Goal: Transaction & Acquisition: Download file/media

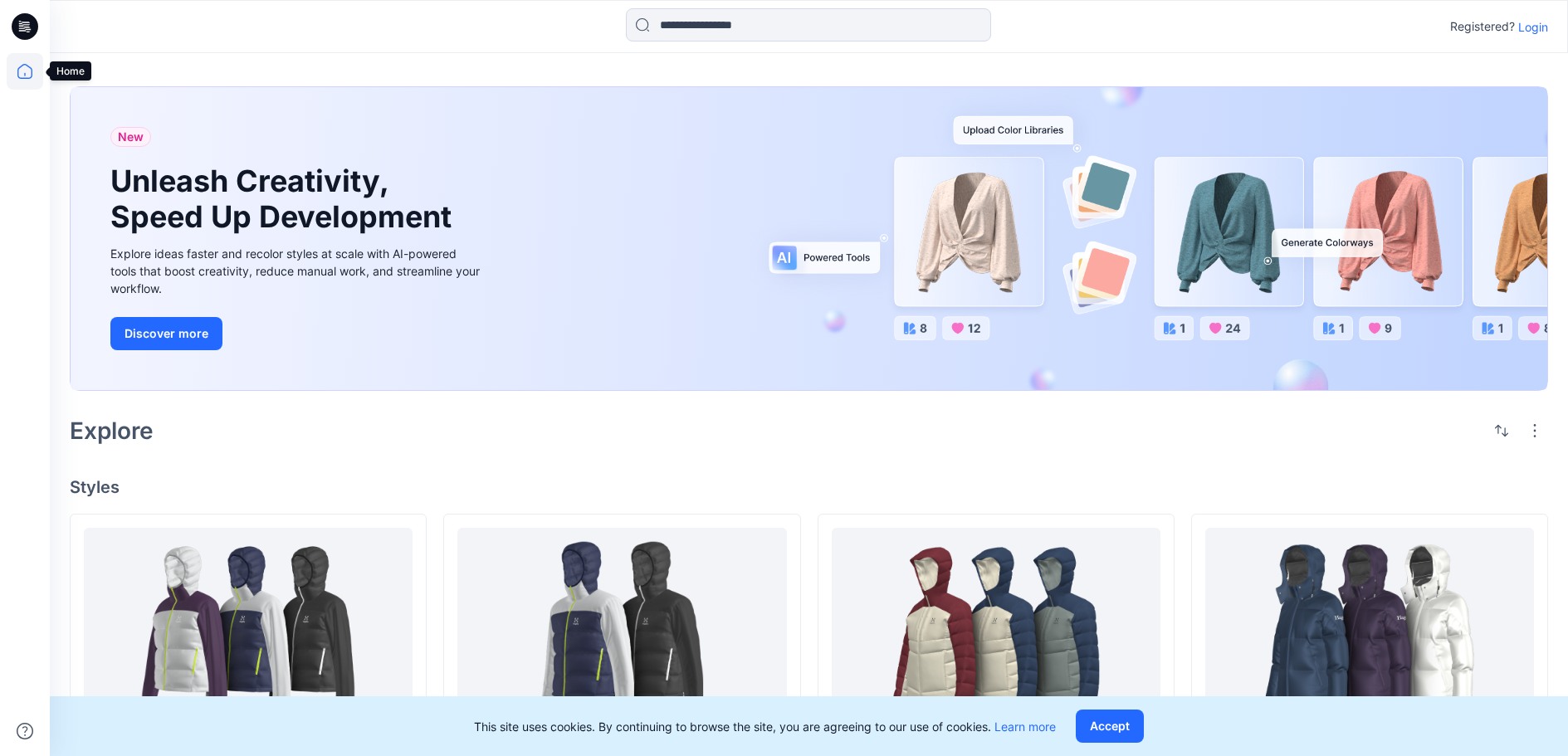
click at [25, 67] on icon at bounding box center [24, 71] width 37 height 37
click at [20, 75] on icon at bounding box center [24, 71] width 37 height 37
click at [21, 29] on icon at bounding box center [25, 27] width 27 height 27
click at [1537, 26] on p "Login" at bounding box center [1532, 27] width 29 height 18
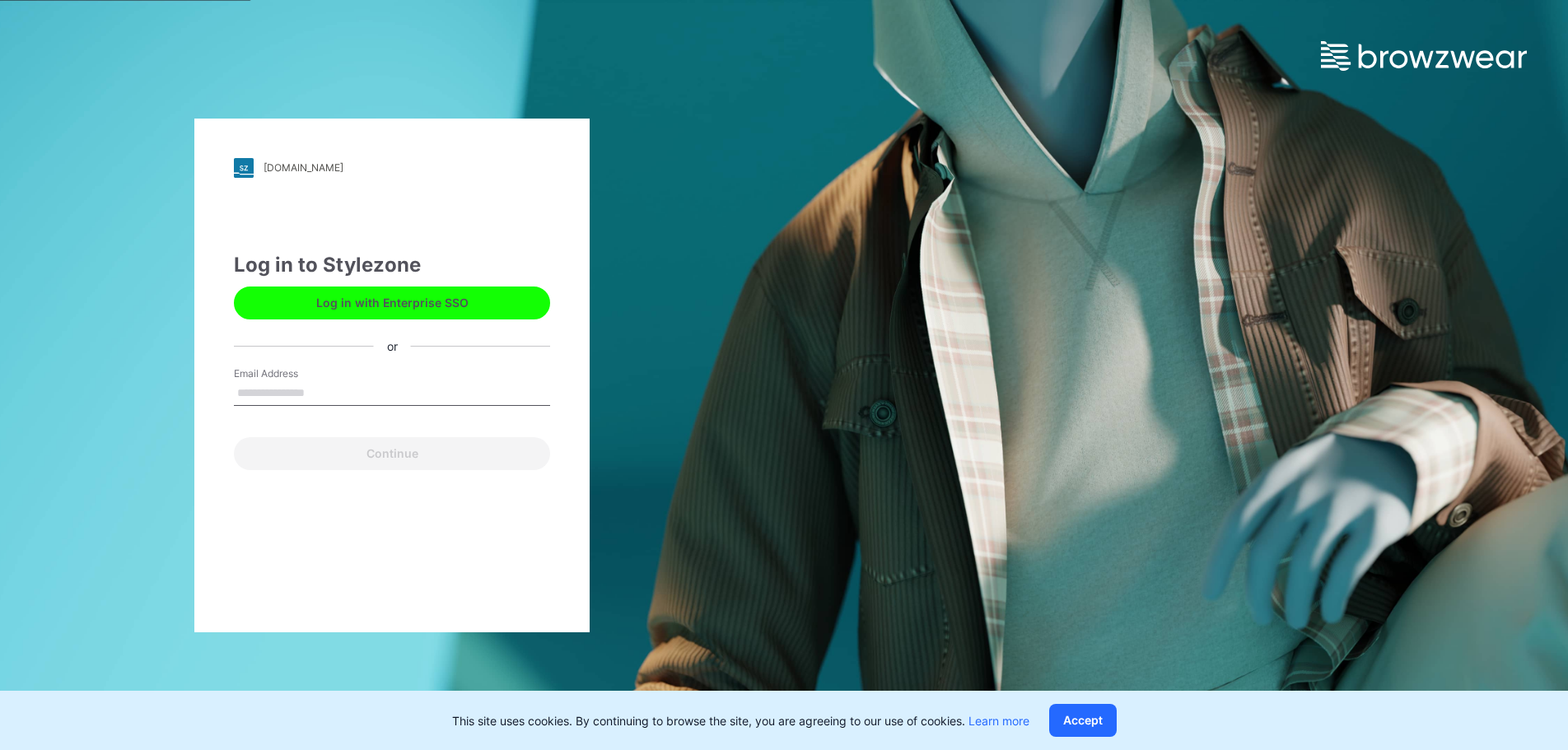
click at [383, 386] on input "Email Address" at bounding box center [392, 394] width 316 height 25
type input "**********"
drag, startPoint x: 495, startPoint y: 432, endPoint x: 479, endPoint y: 435, distance: 16.3
click at [493, 432] on div "Continue" at bounding box center [392, 450] width 316 height 40
click at [479, 435] on div "Continue" at bounding box center [392, 450] width 316 height 40
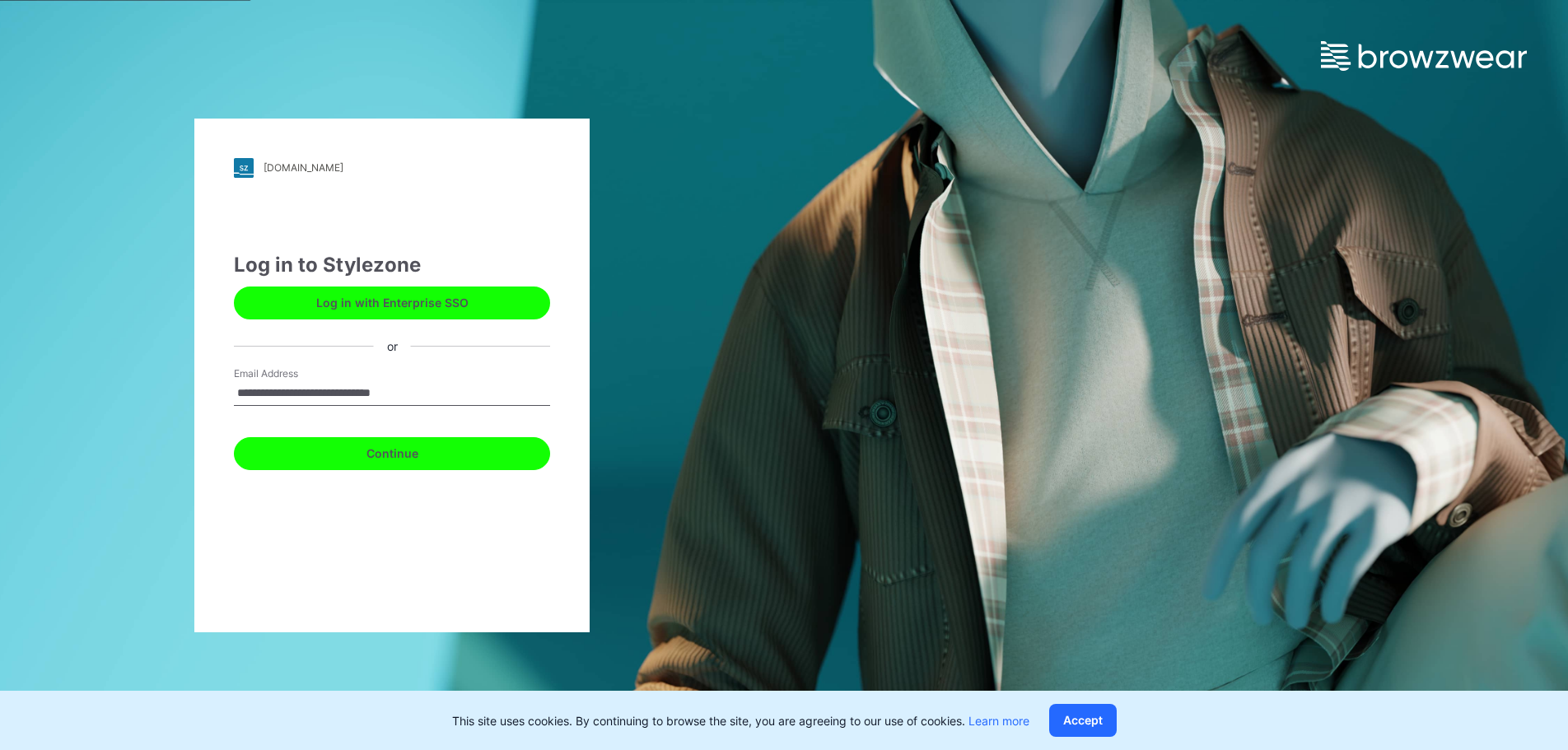
click at [472, 451] on button "Continue" at bounding box center [392, 453] width 316 height 33
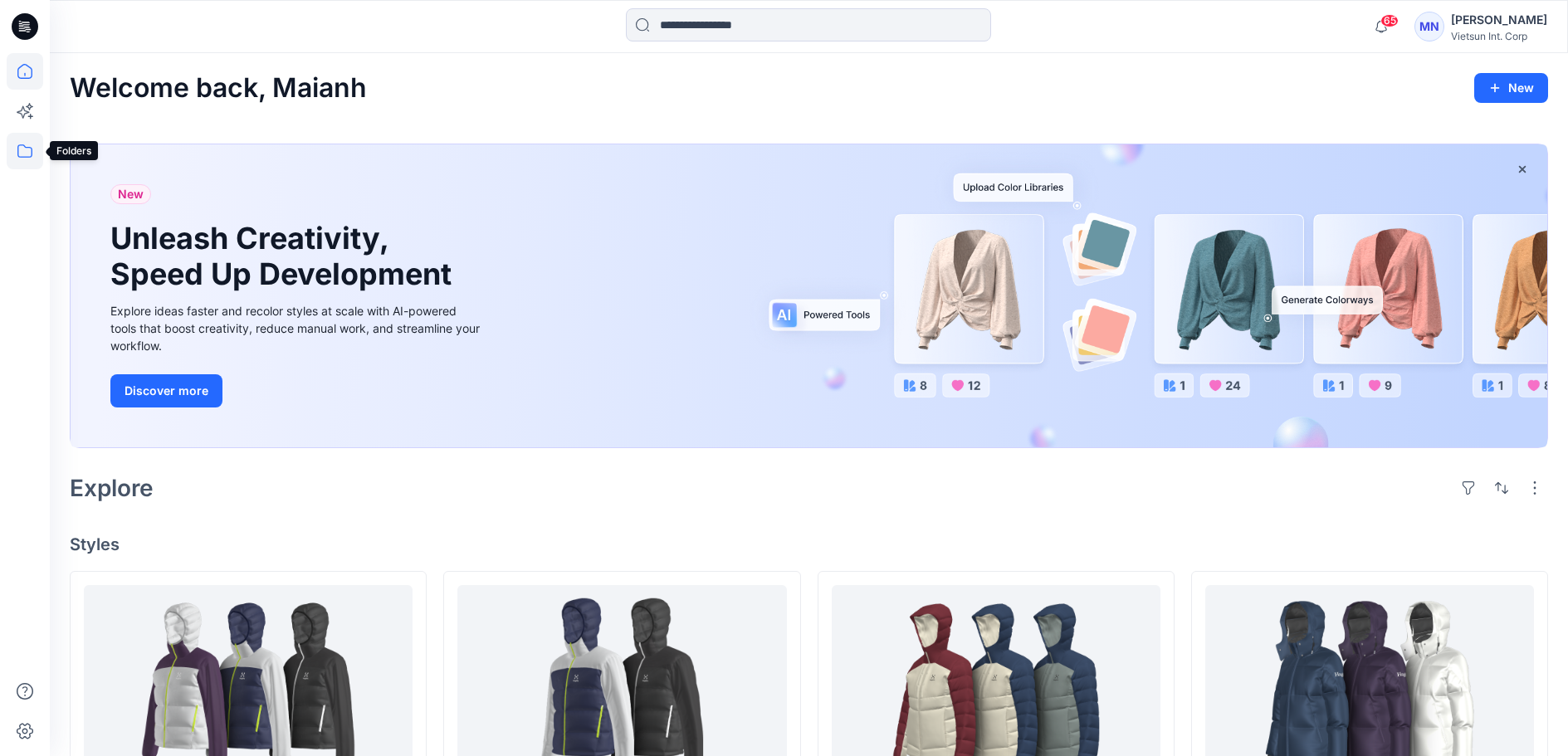
click at [33, 155] on icon at bounding box center [24, 151] width 37 height 37
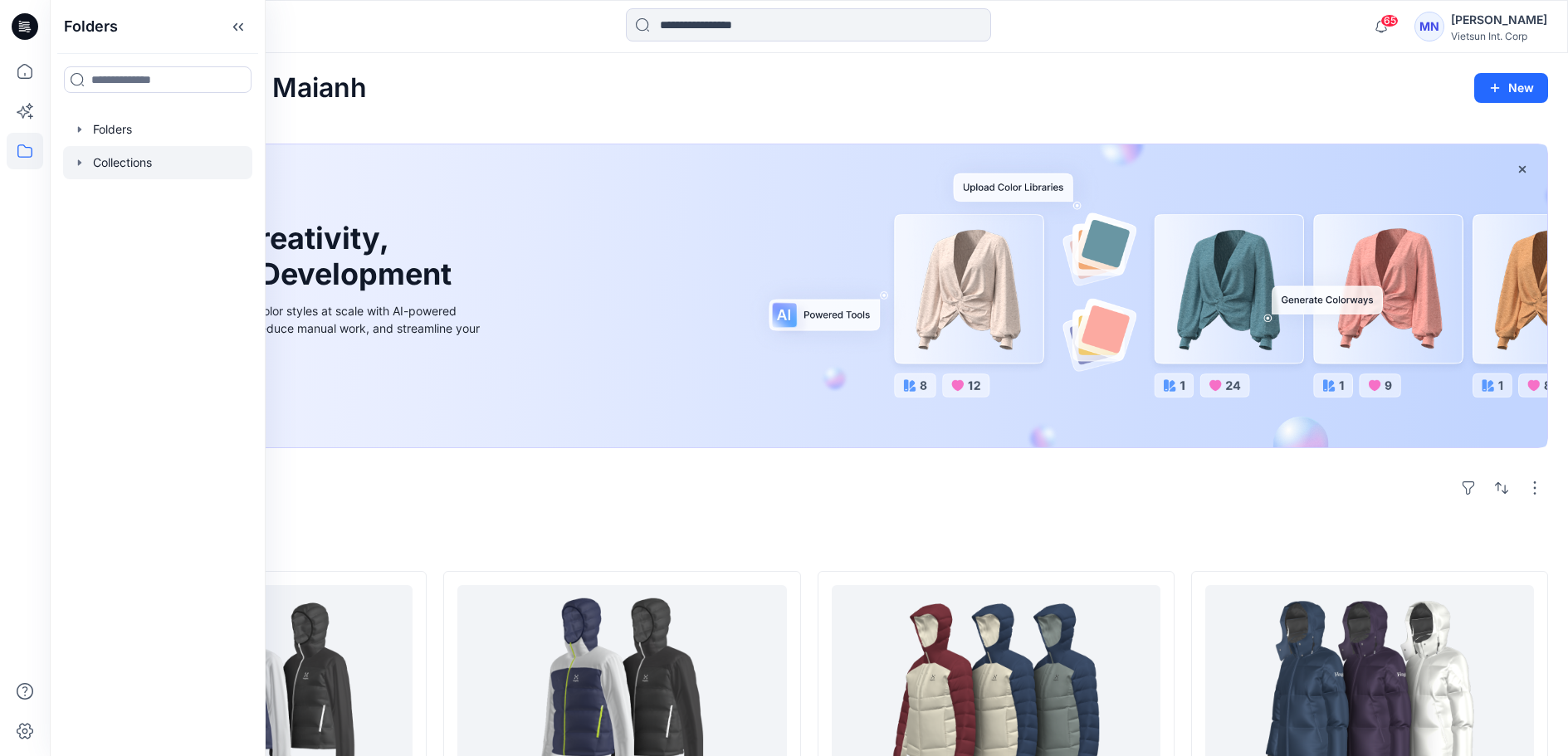
click at [123, 175] on div at bounding box center [158, 163] width 189 height 33
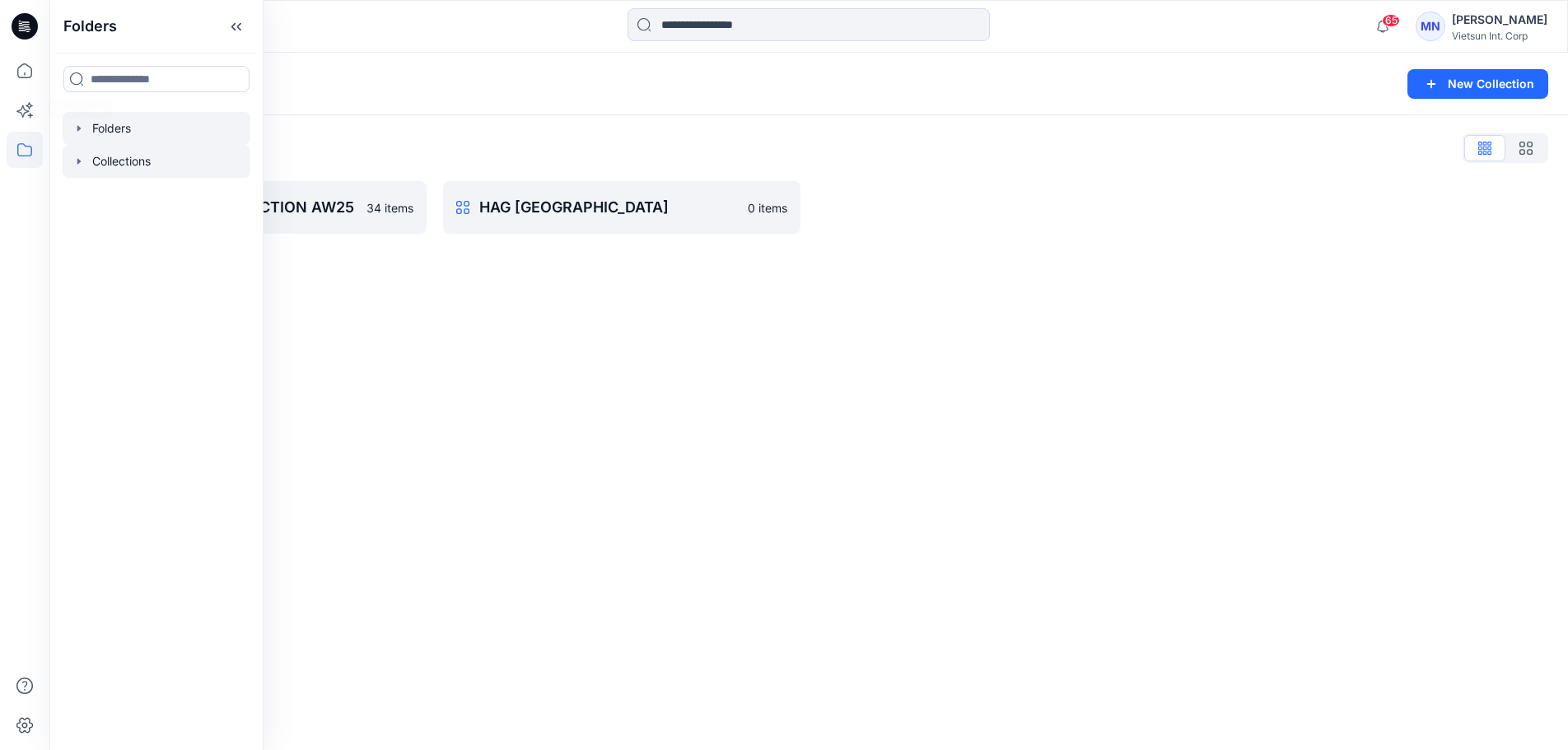
click at [114, 129] on div at bounding box center [157, 128] width 188 height 33
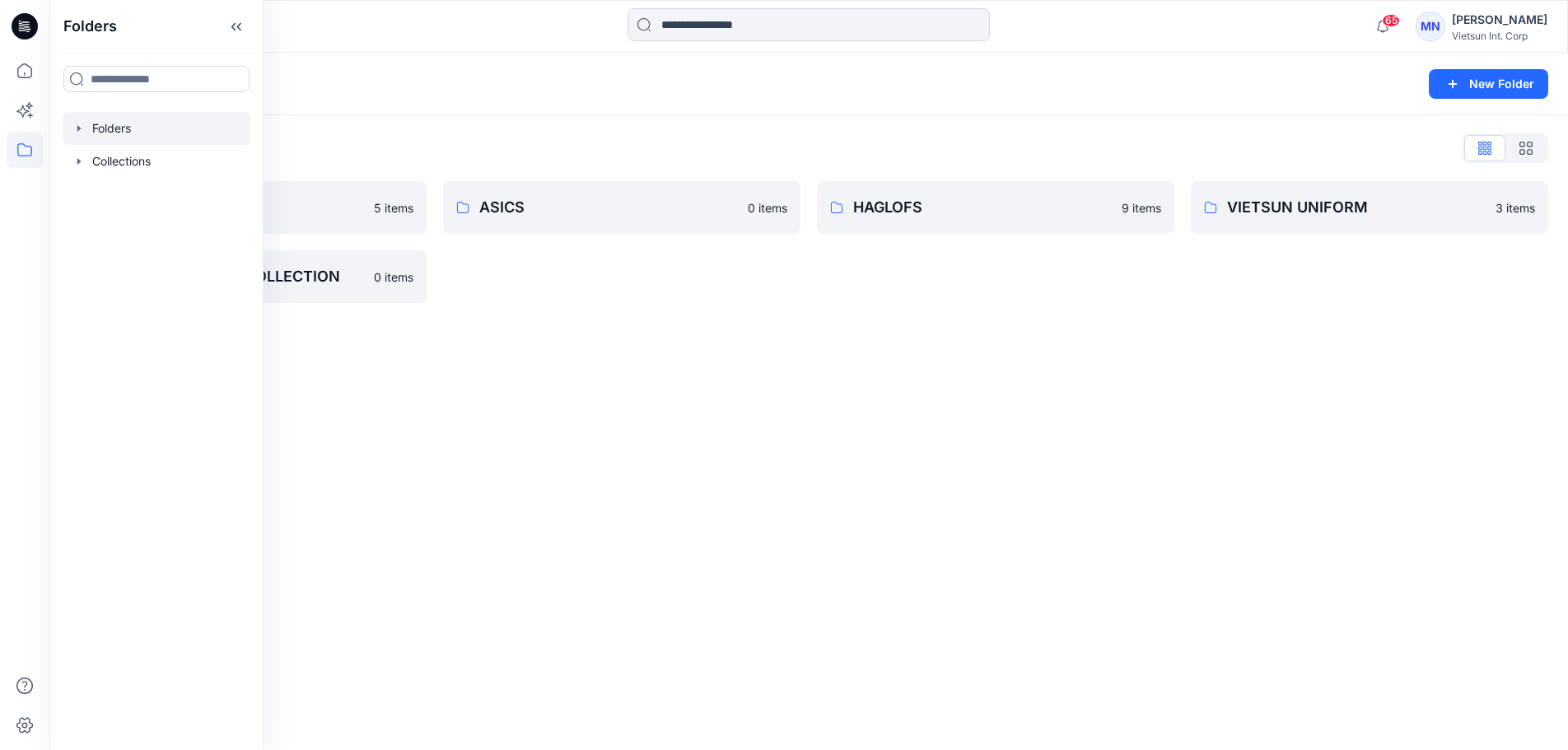
click at [754, 340] on div "Folders New Folder Folders List 3D NỘI BỘ 5 items VTSN MENSWEAR COLLECTION 0 it…" at bounding box center [808, 401] width 1518 height 698
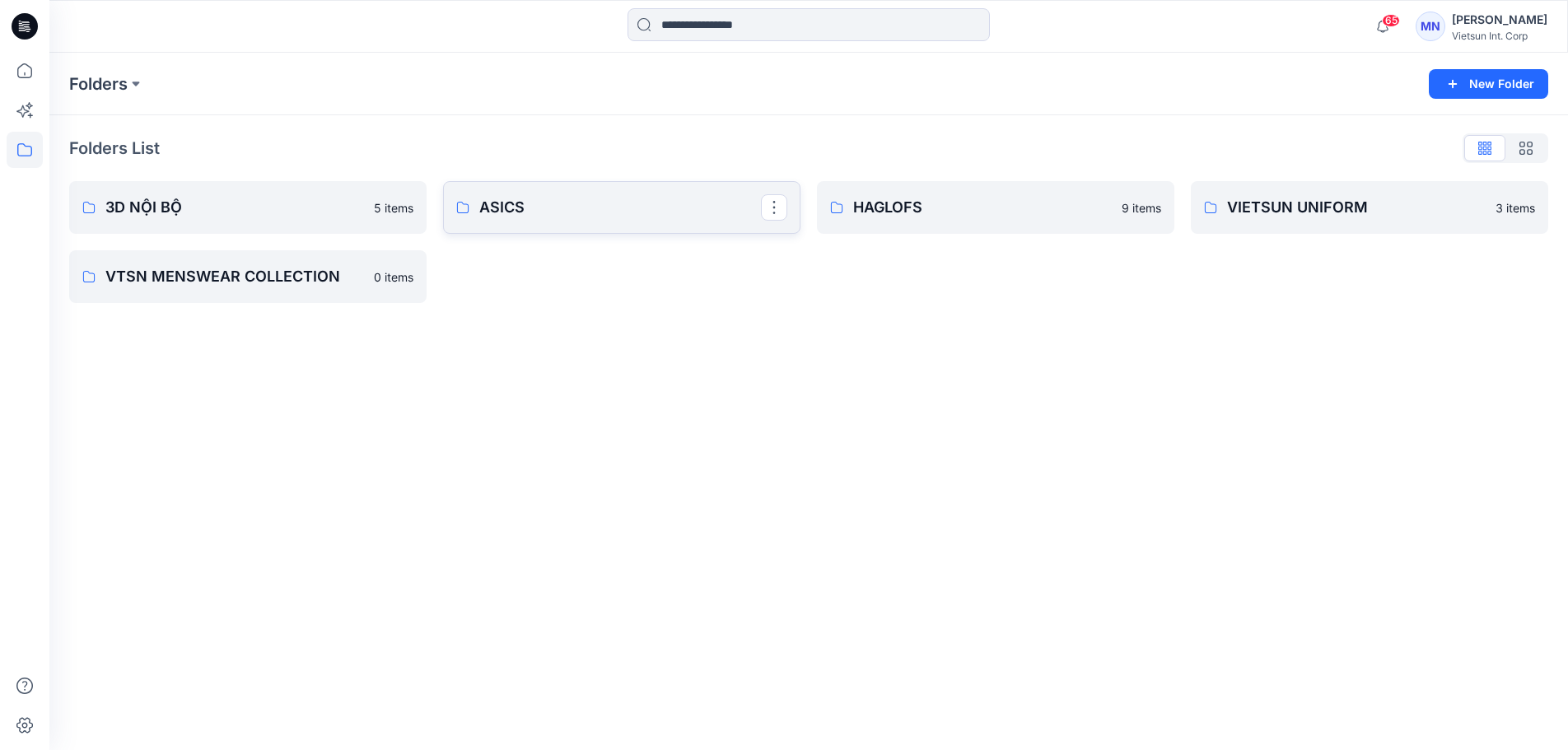
click at [598, 219] on p "ASICS" at bounding box center [620, 207] width 282 height 23
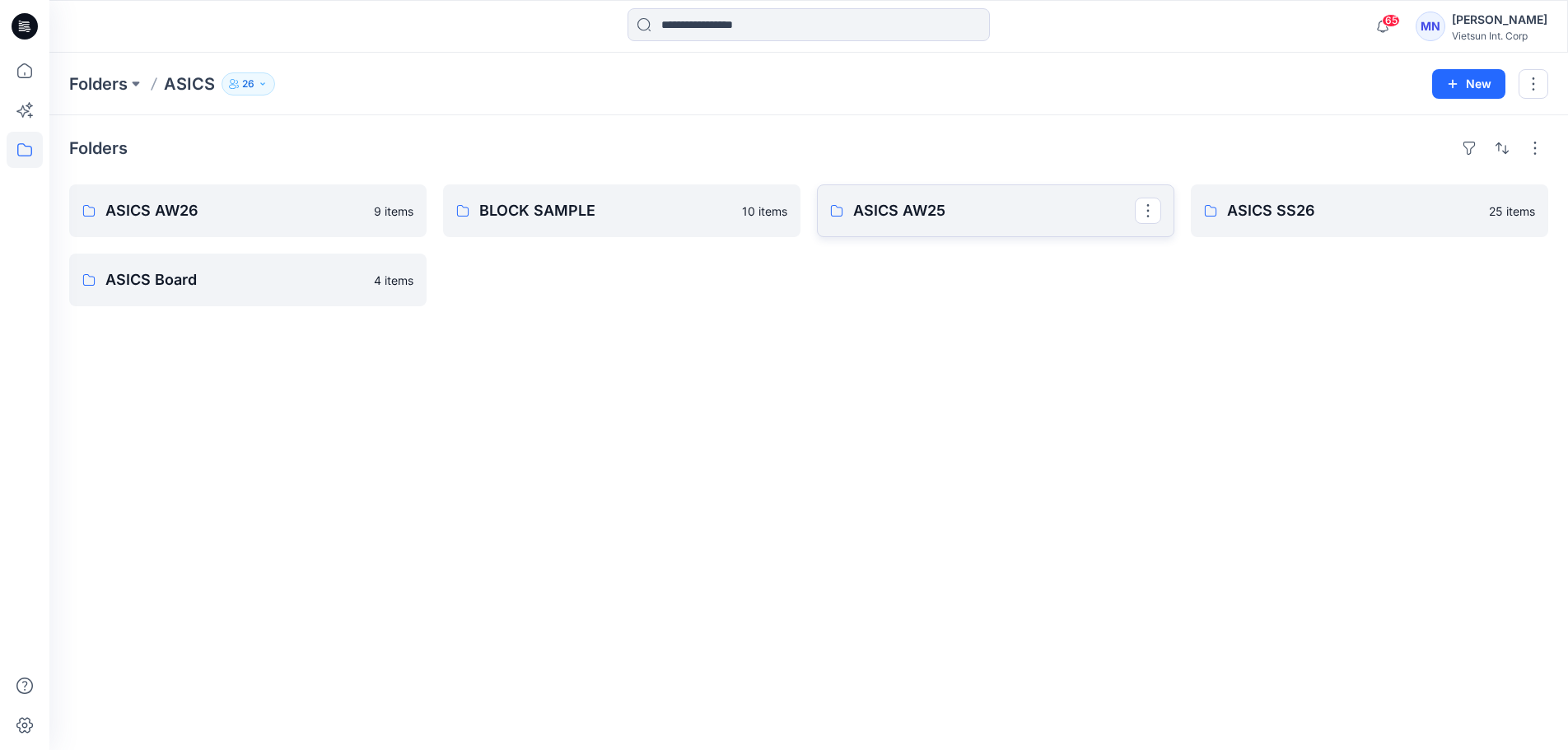
click at [927, 223] on p "ASICS AW25" at bounding box center [994, 211] width 282 height 23
click at [1299, 218] on p "ASICS SS26" at bounding box center [1368, 211] width 282 height 23
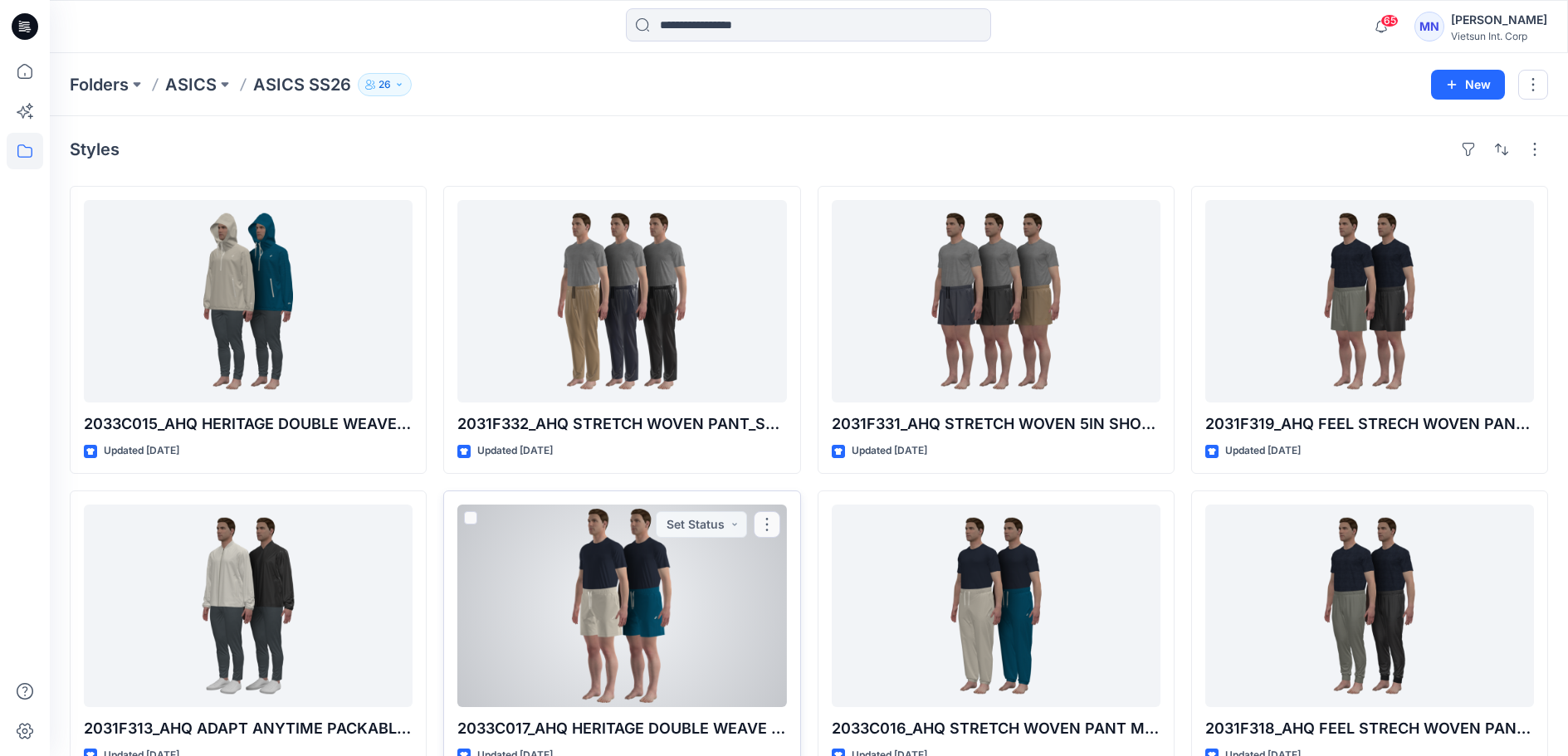
click at [637, 610] on div at bounding box center [622, 606] width 329 height 203
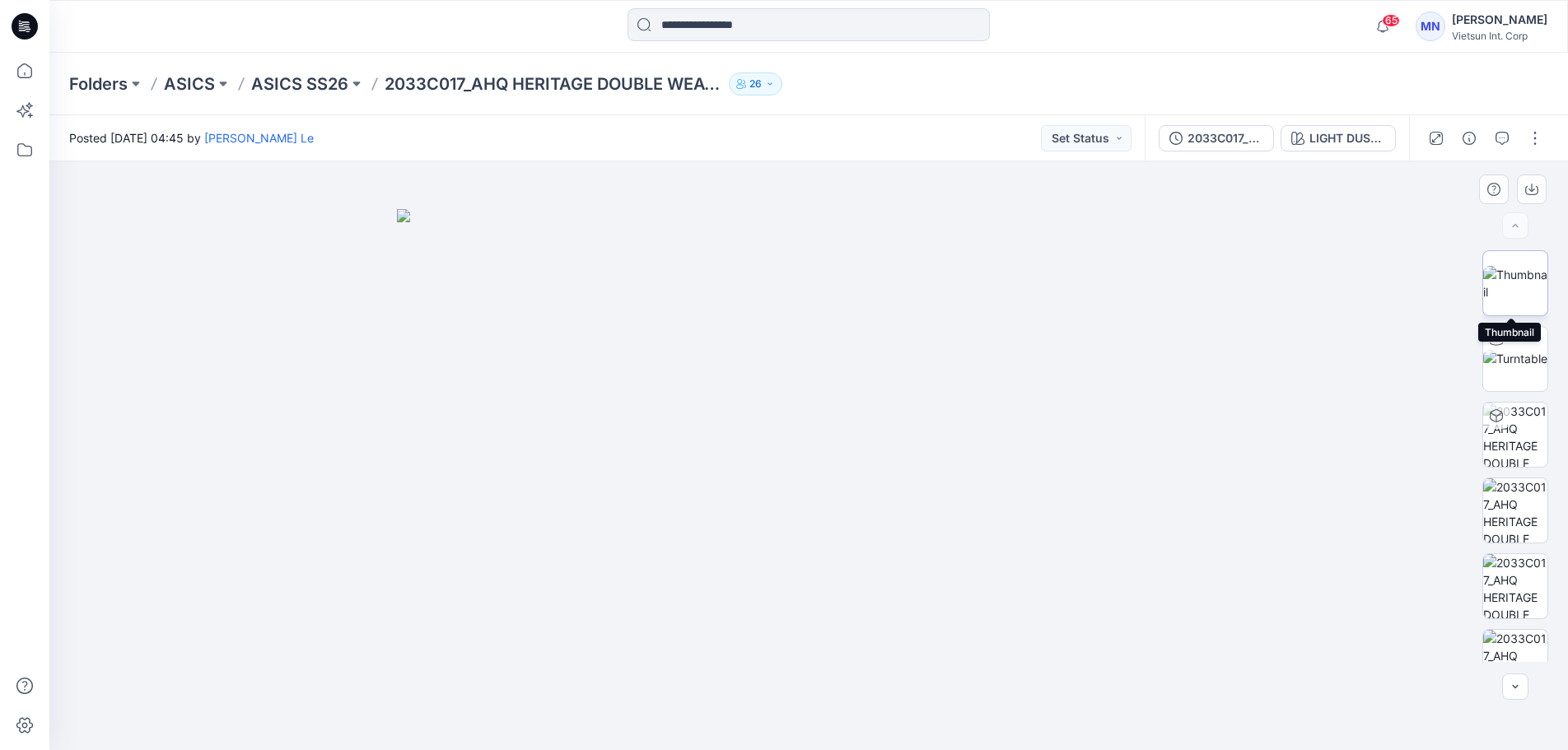
click at [1507, 279] on img at bounding box center [1515, 283] width 64 height 35
click at [786, 352] on img at bounding box center [808, 470] width 535 height 563
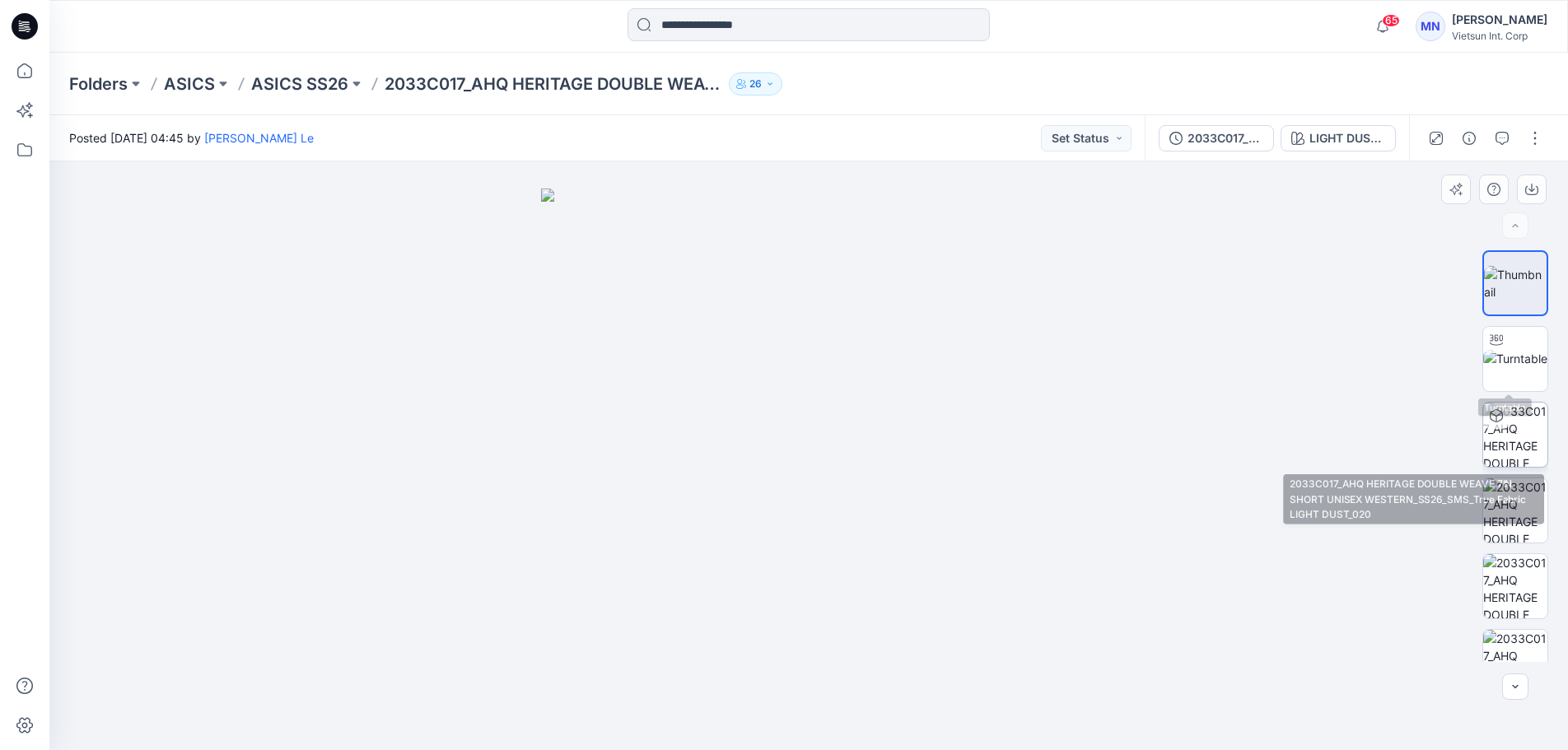
click at [1507, 422] on img at bounding box center [1515, 434] width 64 height 64
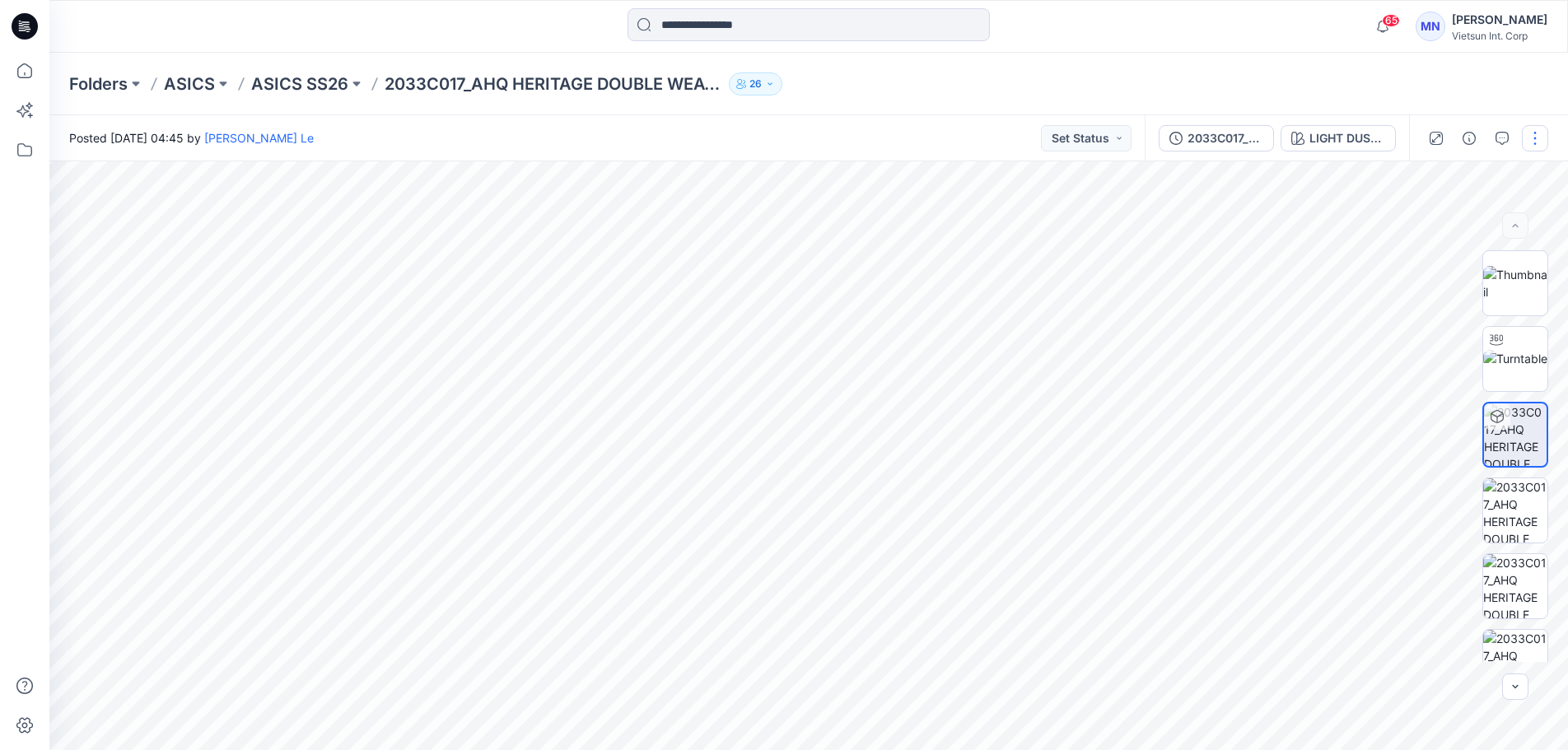
click at [1532, 142] on button "button" at bounding box center [1535, 138] width 27 height 27
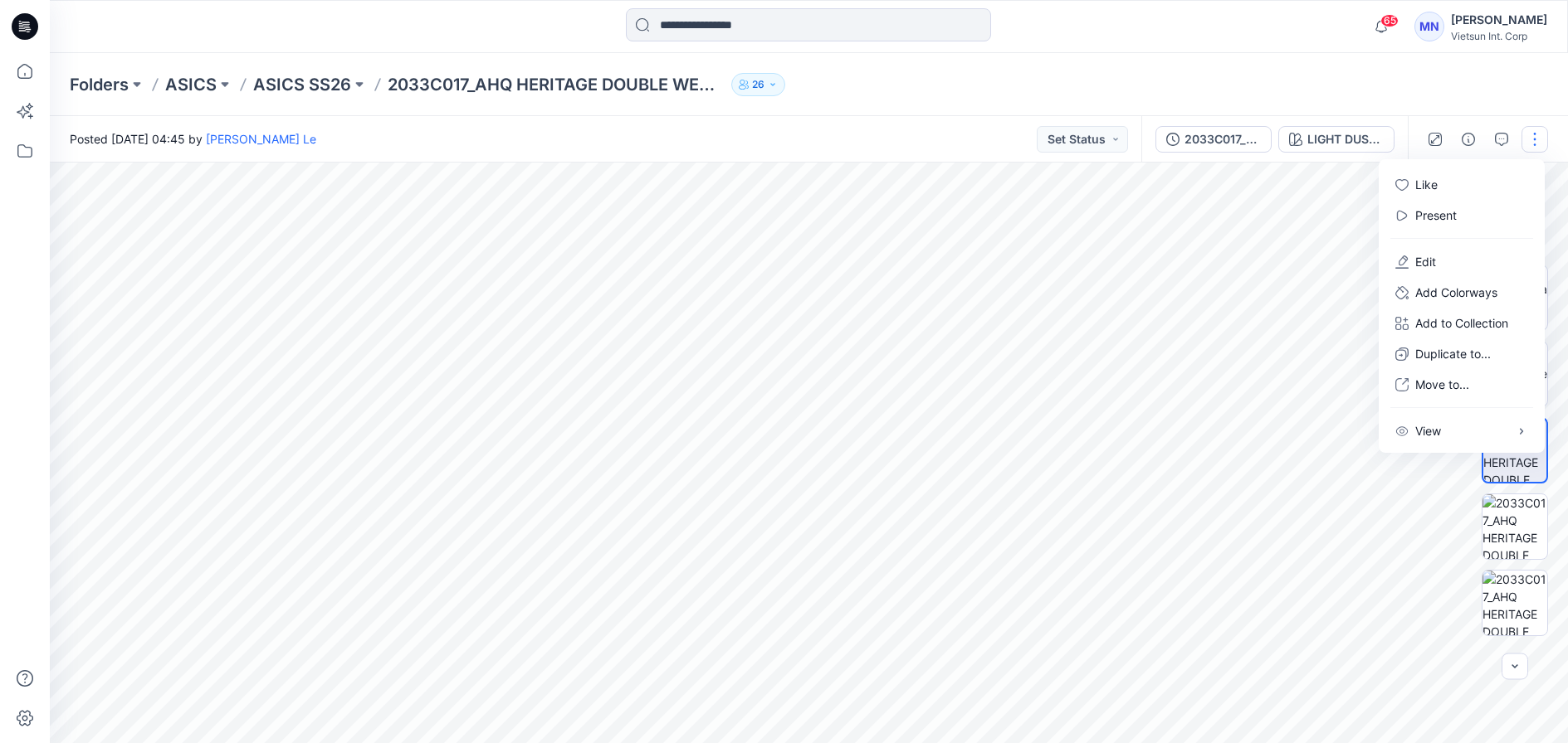
click at [1542, 142] on button "button" at bounding box center [1535, 139] width 27 height 27
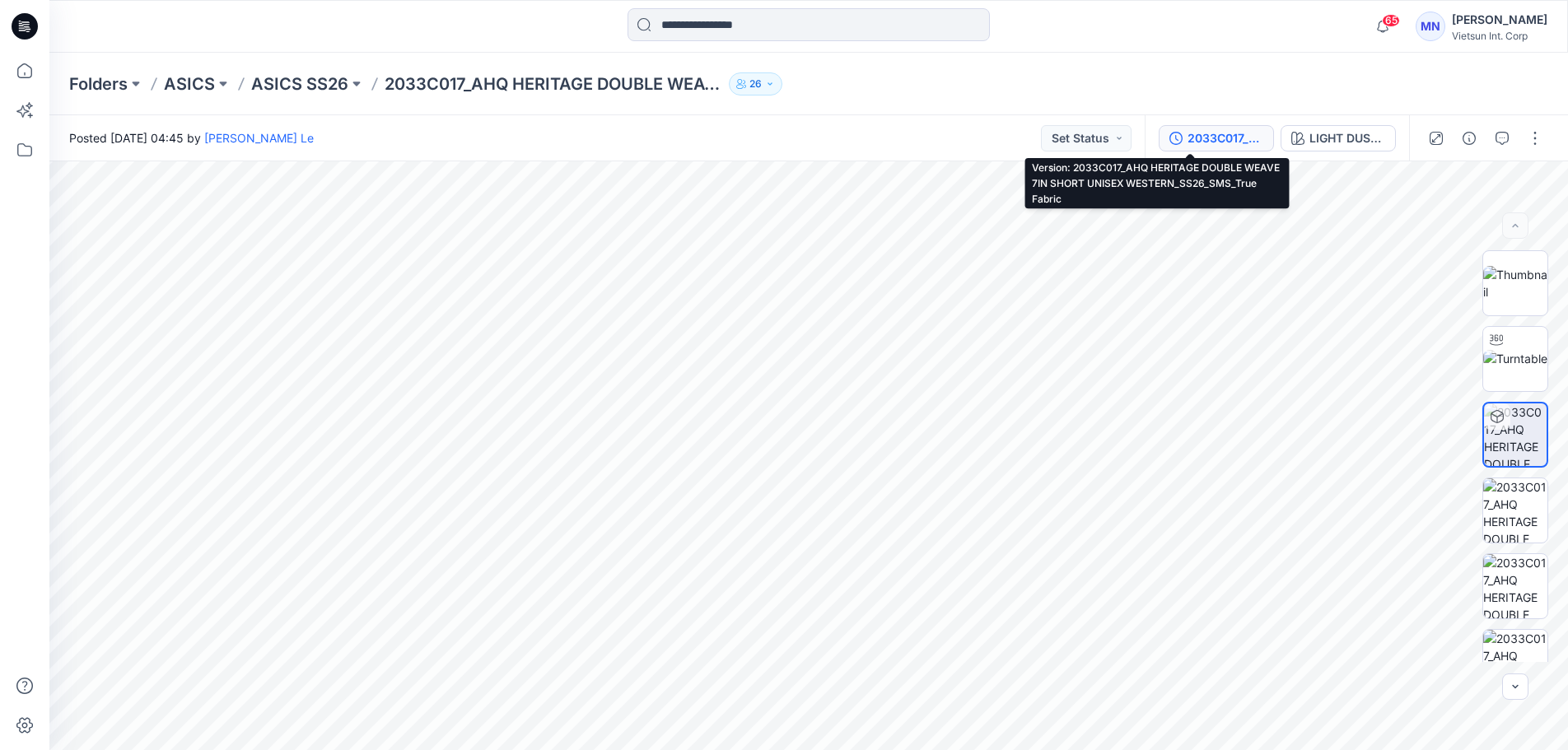
click at [1188, 130] on div "2033C017_AHQ HERITAGE DOUBLE WEAVE 7IN SHORT UNISEX WESTERN_SS26_SMS_True Fabric" at bounding box center [1225, 138] width 75 height 18
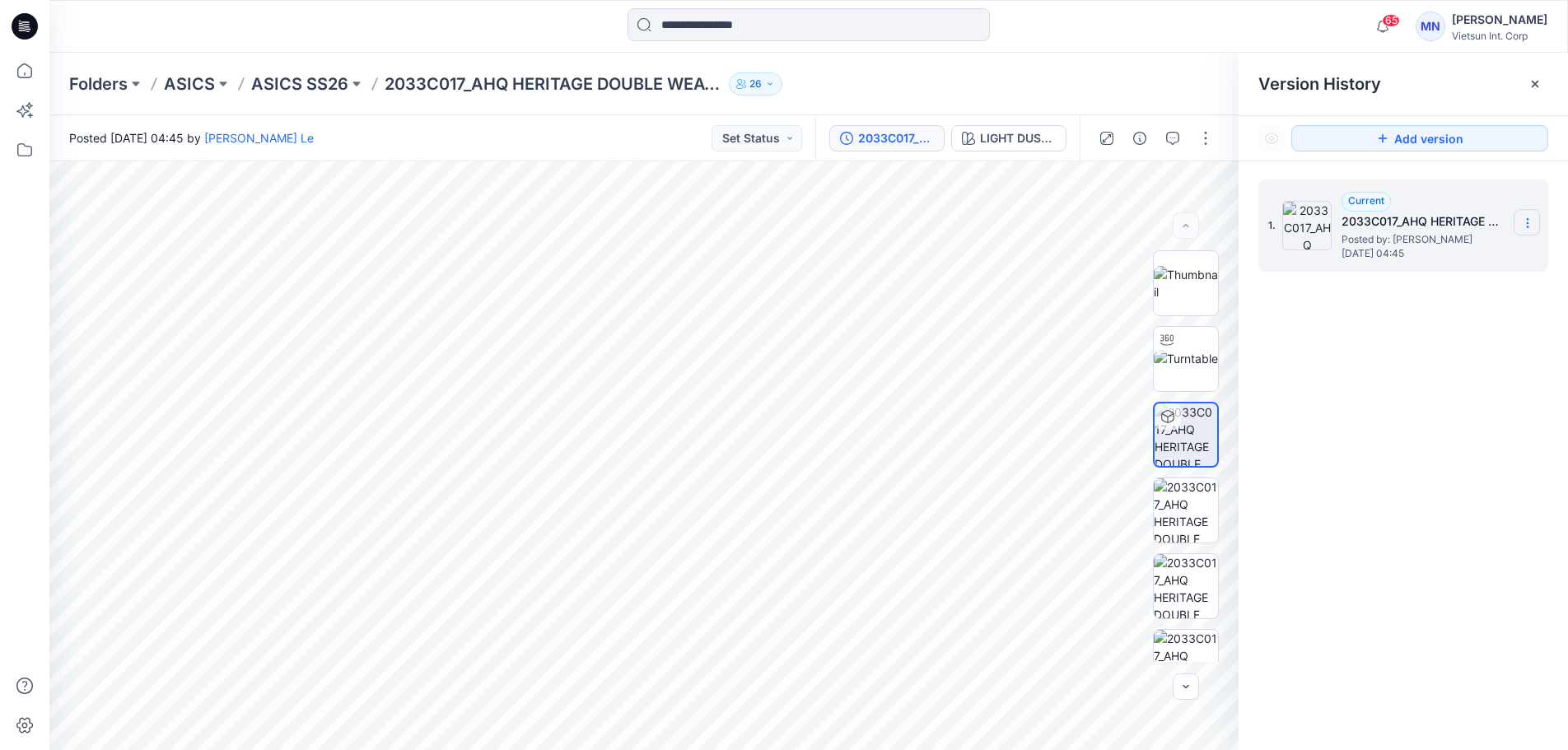
click at [1531, 216] on icon at bounding box center [1527, 223] width 13 height 13
click at [1503, 363] on div "1. Current 2033C017_AHQ HERITAGE DOUBLE WEAVE 7IN SHORT UNISEX WESTERN_SS26_SMS…" at bounding box center [1403, 467] width 330 height 613
click at [285, 85] on p "ASICS SS26" at bounding box center [300, 84] width 98 height 23
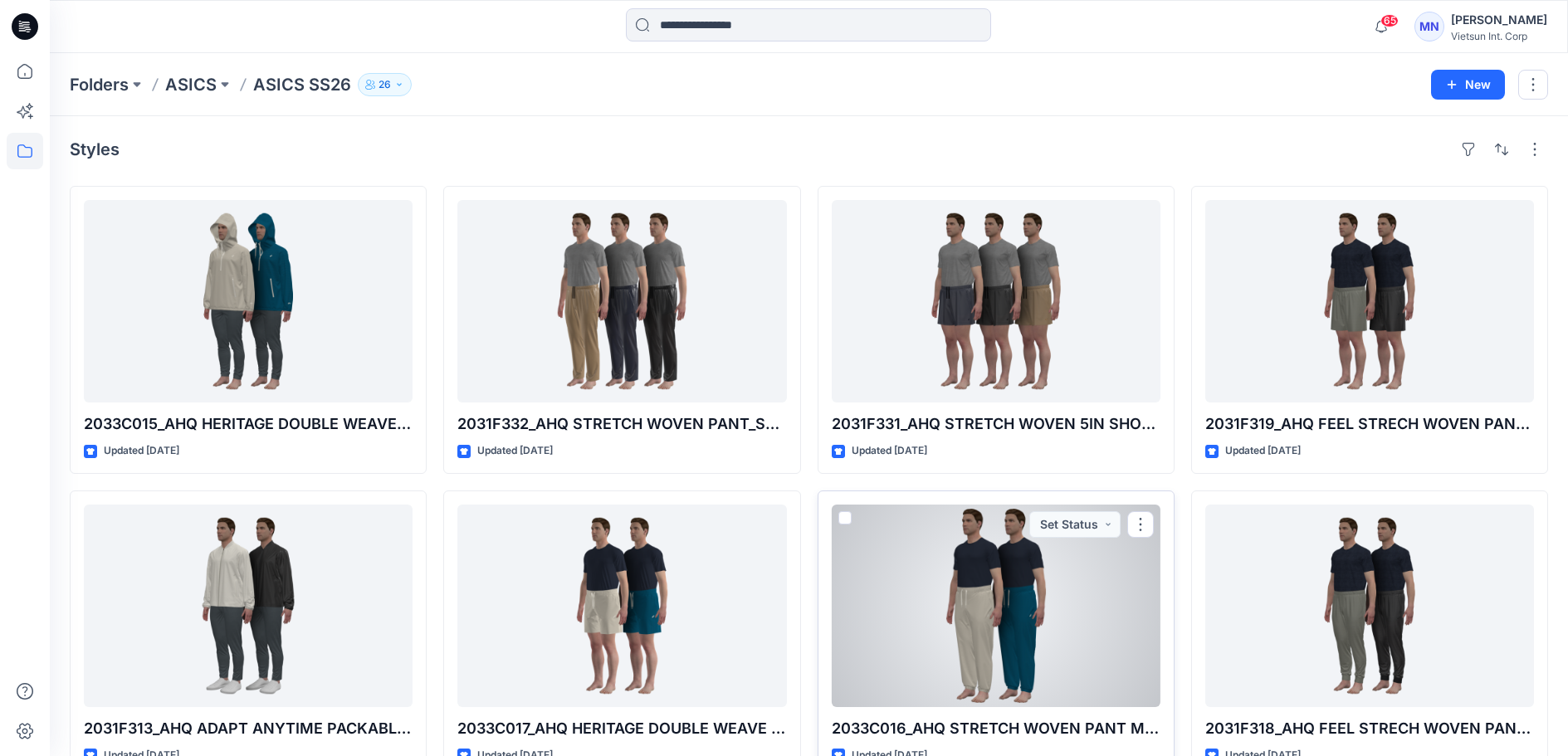
click at [986, 634] on div at bounding box center [996, 606] width 329 height 203
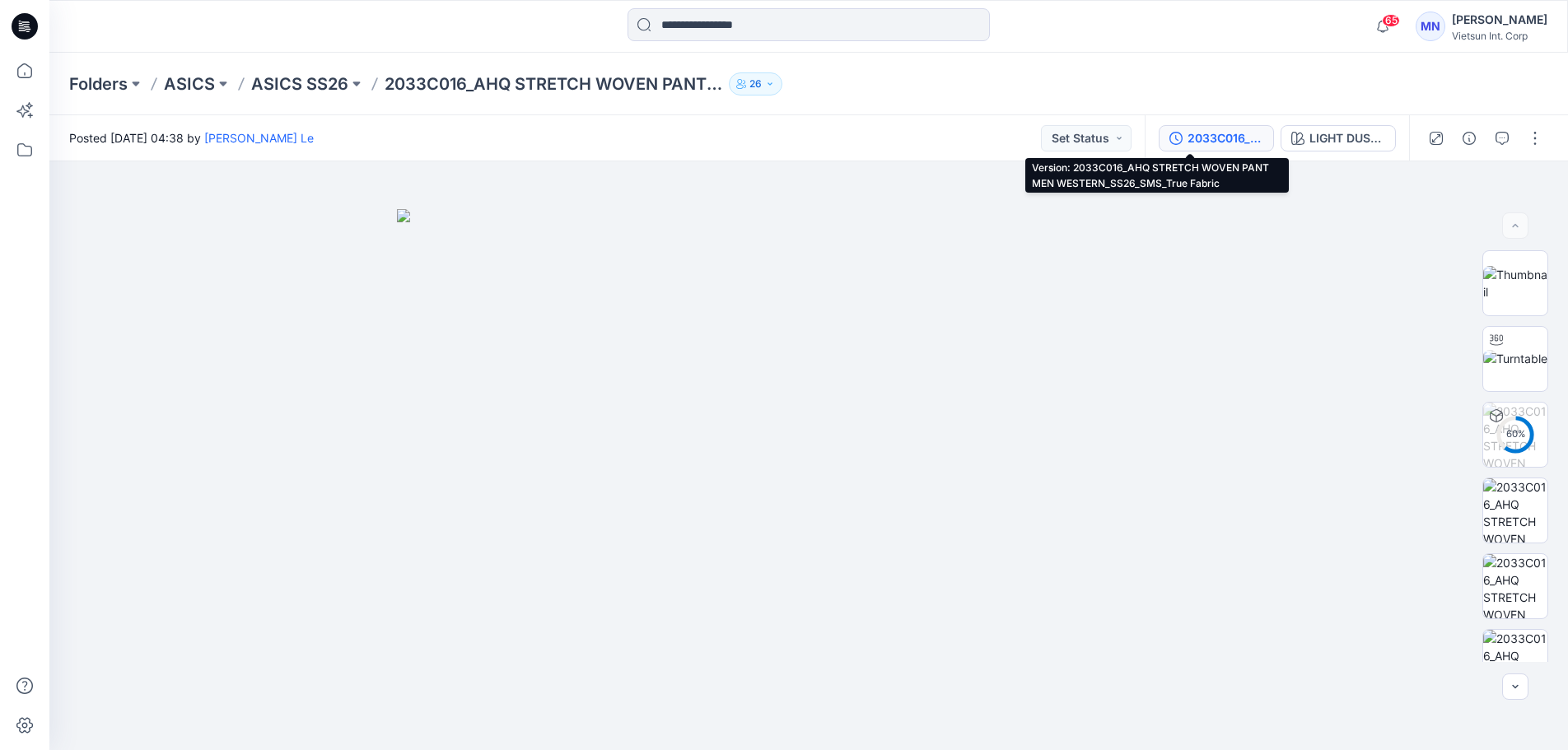
click at [1188, 135] on div "2033C016_AHQ STRETCH WOVEN PANT MEN WESTERN_SS26_SMS_True Fabric" at bounding box center [1225, 138] width 75 height 18
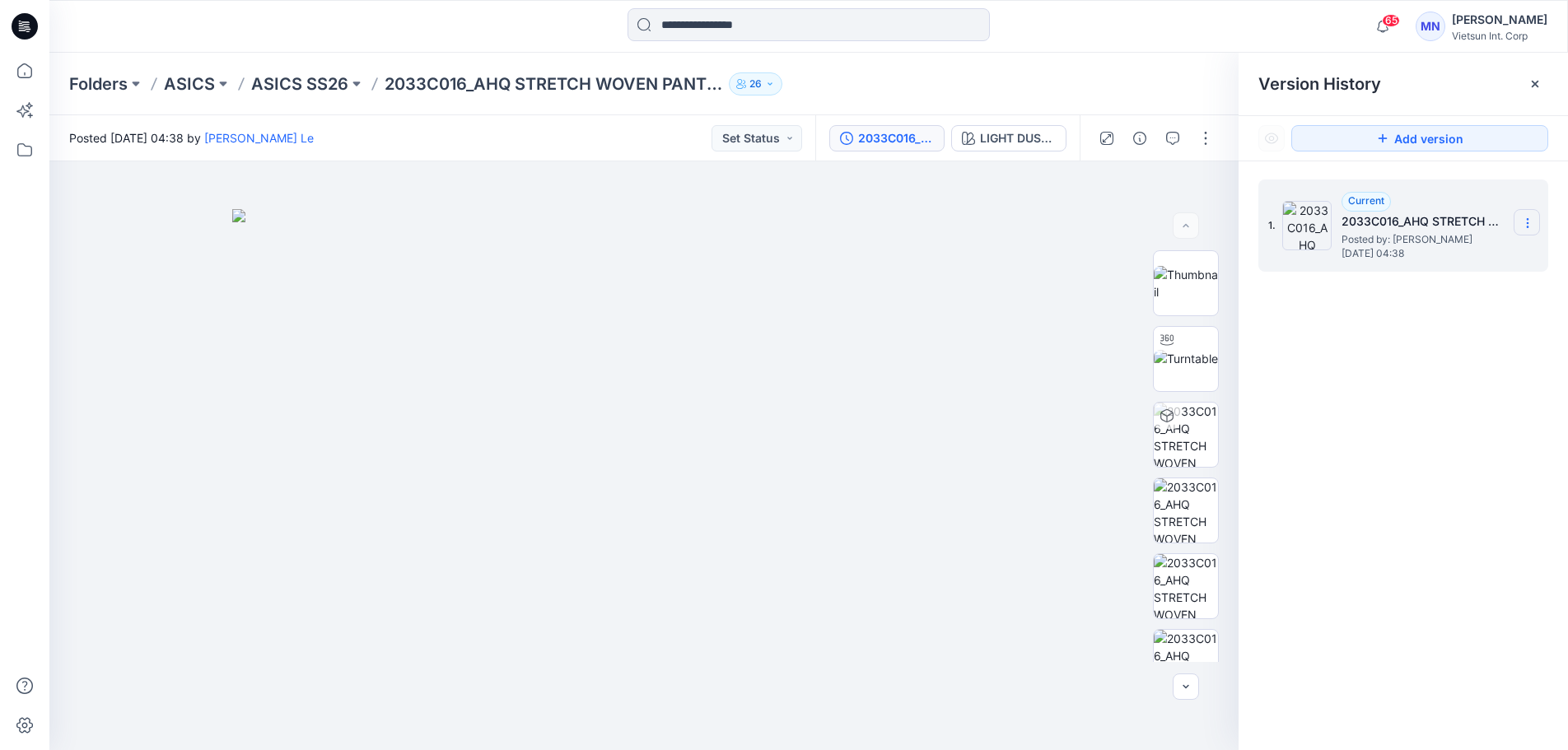
click at [1524, 215] on section at bounding box center [1526, 223] width 27 height 27
drag, startPoint x: 1478, startPoint y: 377, endPoint x: 1459, endPoint y: 344, distance: 38.1
click at [1479, 377] on div "1. Current 2033C016_AHQ STRETCH WOVEN PANT MEN WESTERN_SS26_SMS_True Fabric Pos…" at bounding box center [1403, 467] width 330 height 613
click at [1405, 260] on div "1. Current 2033C016_AHQ STRETCH WOVEN PANT MEN WESTERN_SS26_SMS_True Fabric Pos…" at bounding box center [1392, 225] width 247 height 79
click at [1405, 233] on span "Posted by: Luyen Le" at bounding box center [1424, 239] width 165 height 17
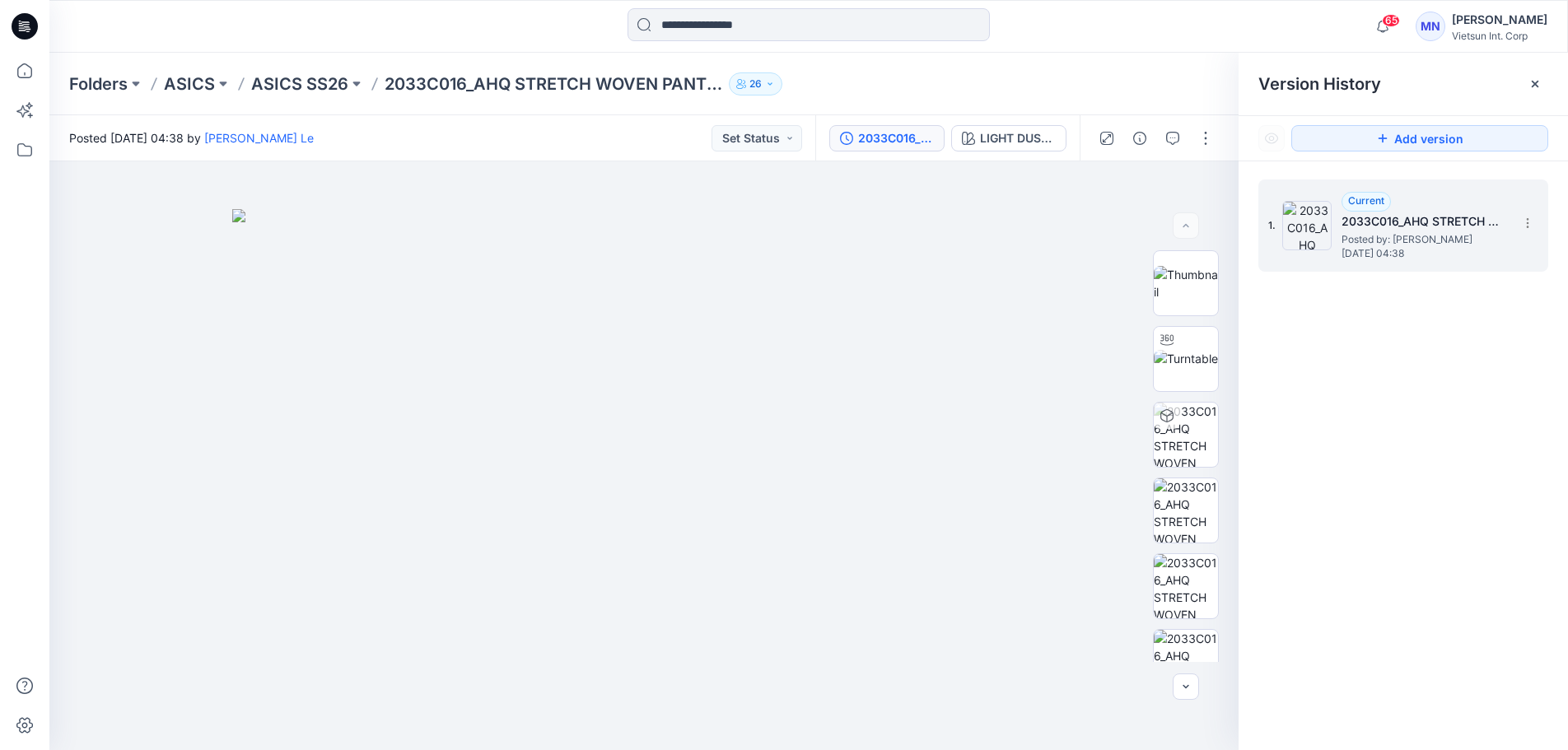
click at [1405, 233] on span "Posted by: Luyen Le" at bounding box center [1424, 239] width 165 height 17
click at [1524, 223] on icon at bounding box center [1527, 223] width 13 height 13
click at [1486, 338] on div "1. Current 2033C016_AHQ STRETCH WOVEN PANT MEN WESTERN_SS26_SMS_True Fabric Pos…" at bounding box center [1403, 467] width 330 height 613
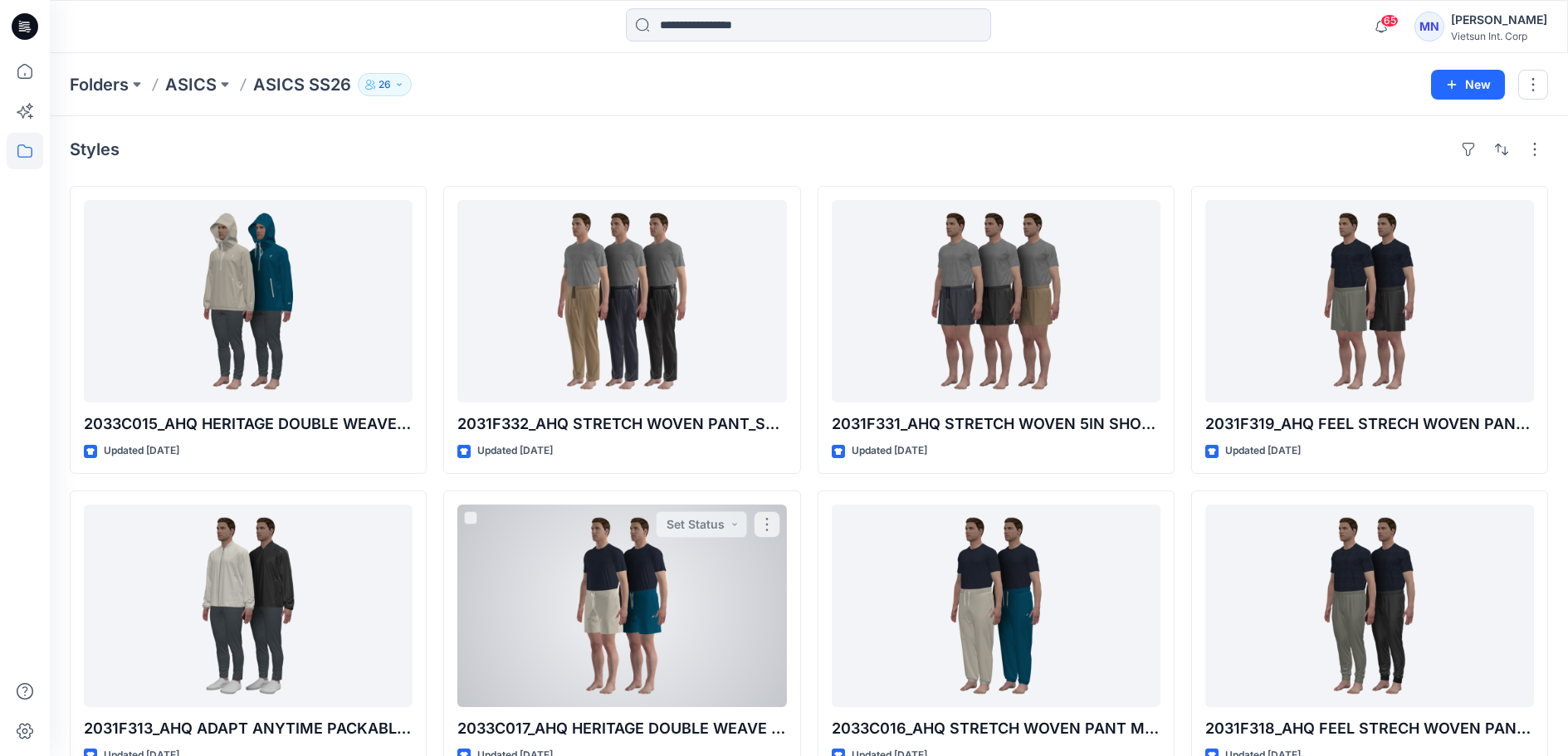
click at [625, 606] on div at bounding box center [622, 606] width 329 height 203
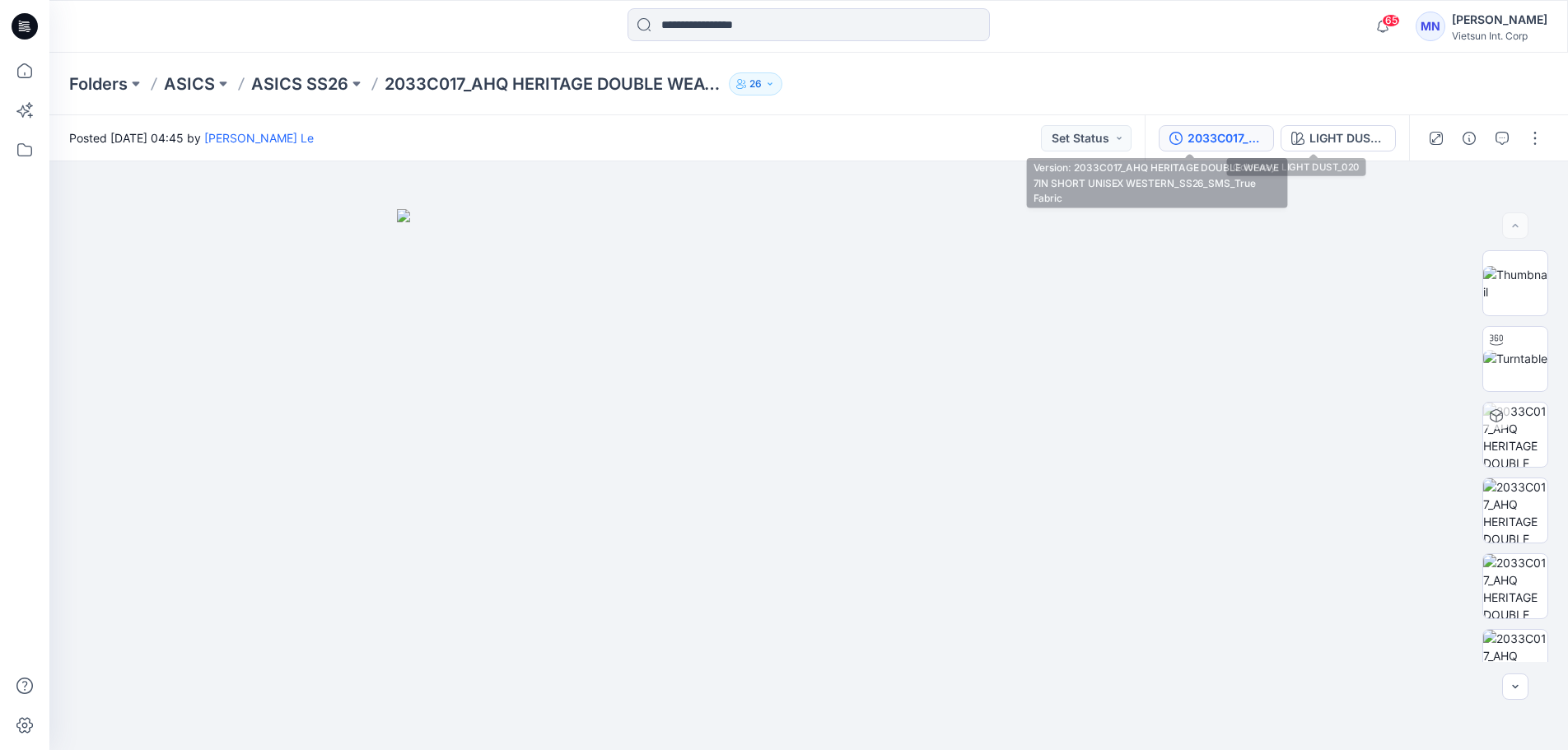
click at [1169, 145] on icon "button" at bounding box center [1175, 138] width 13 height 13
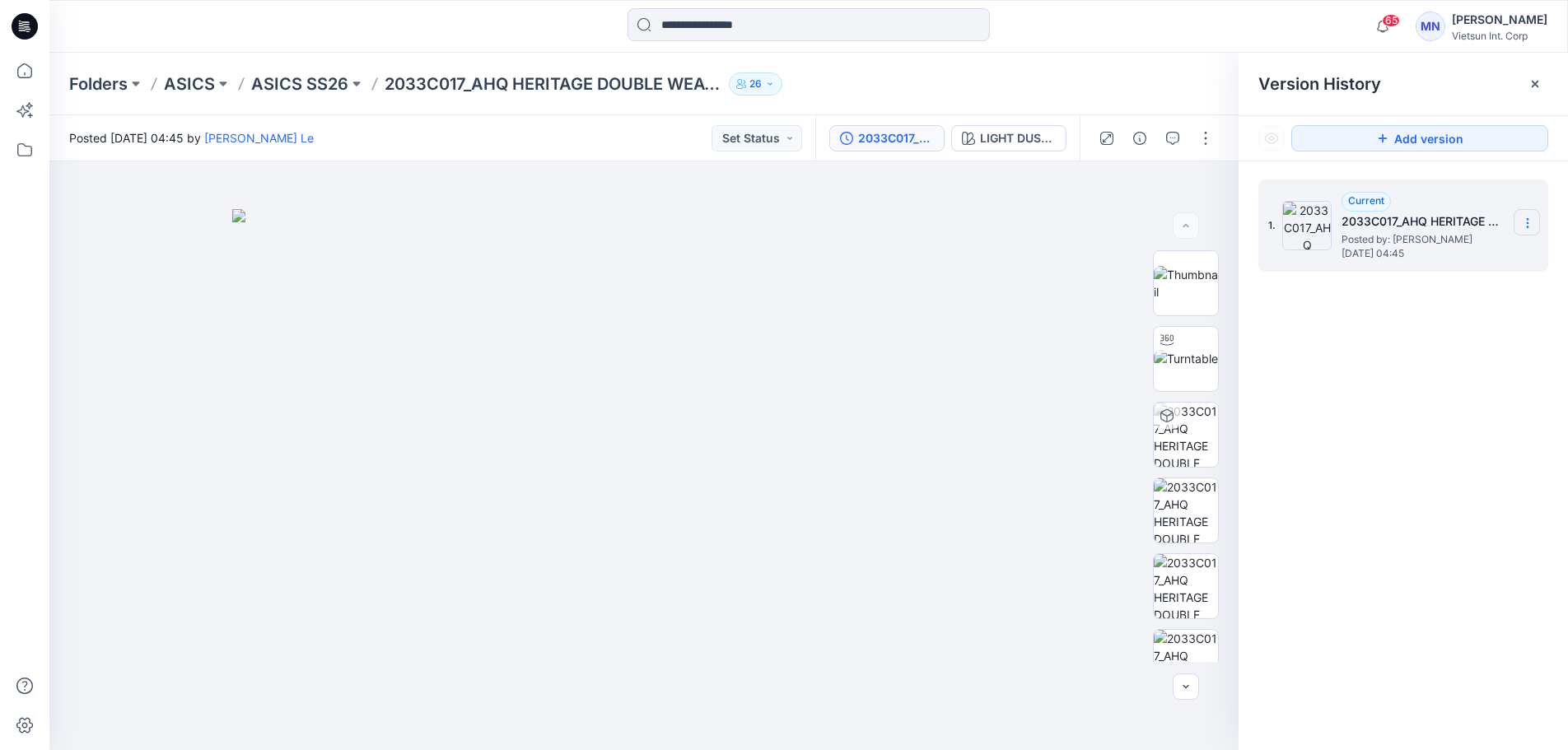
click at [1523, 219] on icon at bounding box center [1527, 223] width 13 height 13
click at [1458, 387] on div "1. Current 2033C017_AHQ HERITAGE DOUBLE WEAVE 7IN SHORT UNISEX WESTERN_SS26_SMS…" at bounding box center [1403, 467] width 330 height 613
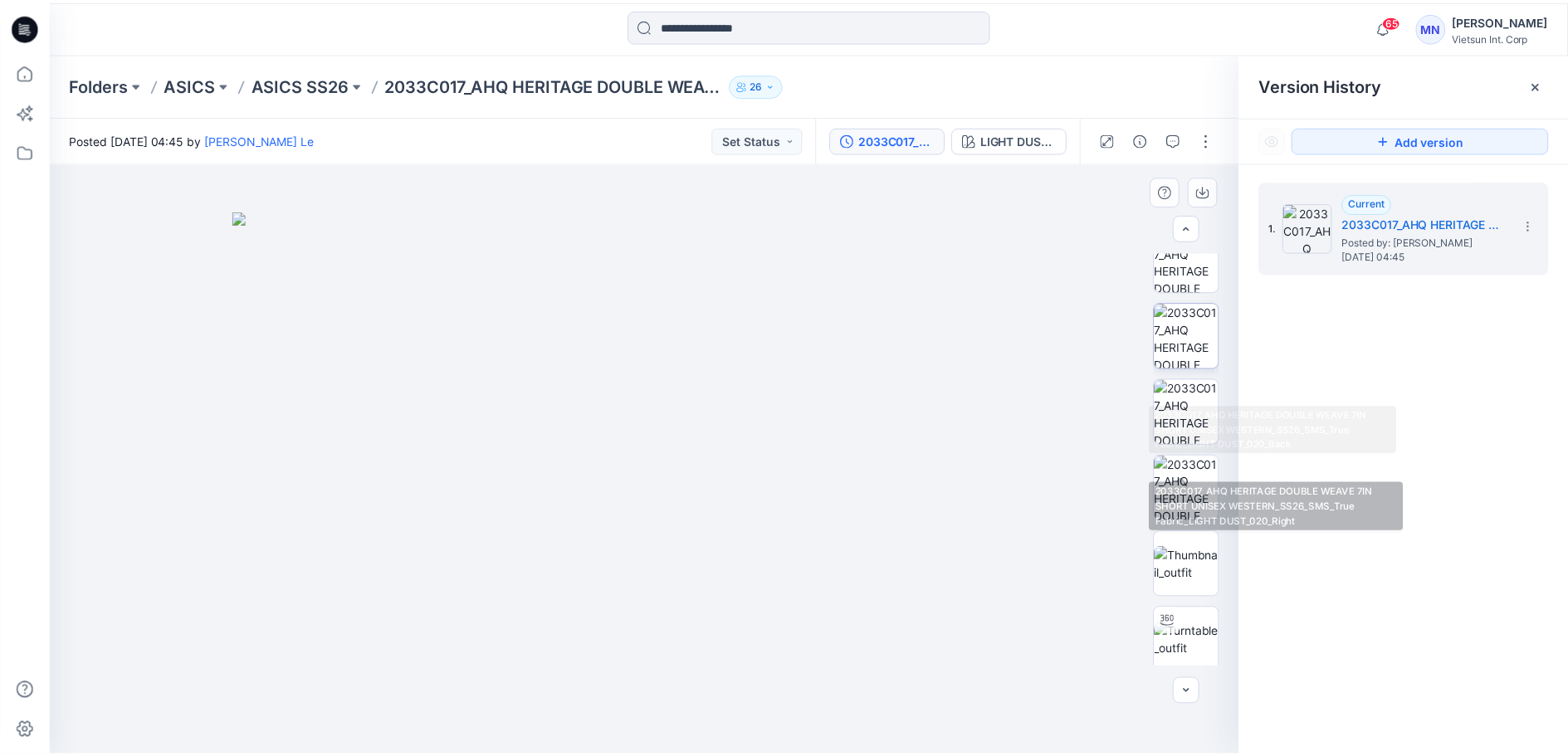
scroll to position [249, 0]
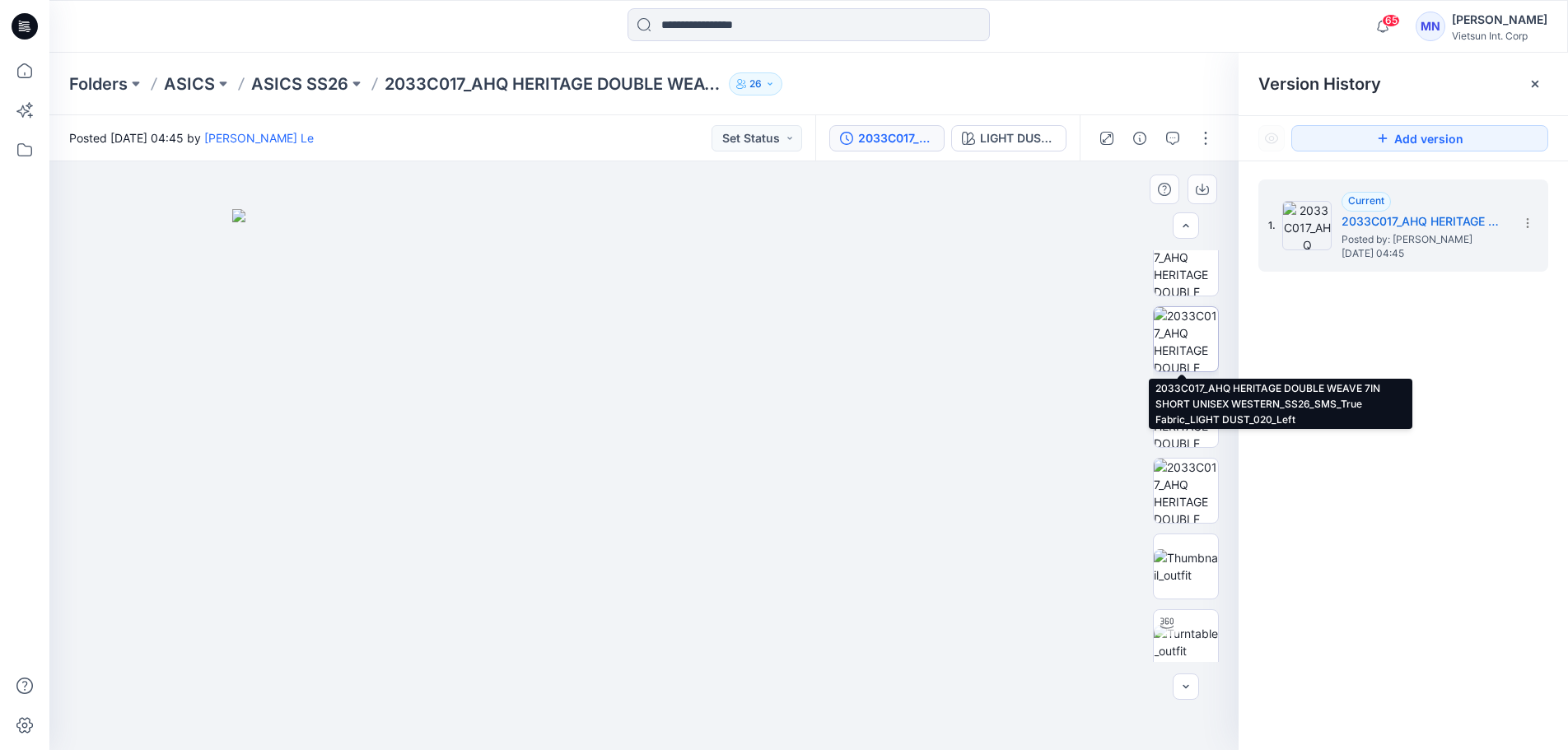
click at [1183, 334] on img at bounding box center [1186, 340] width 64 height 64
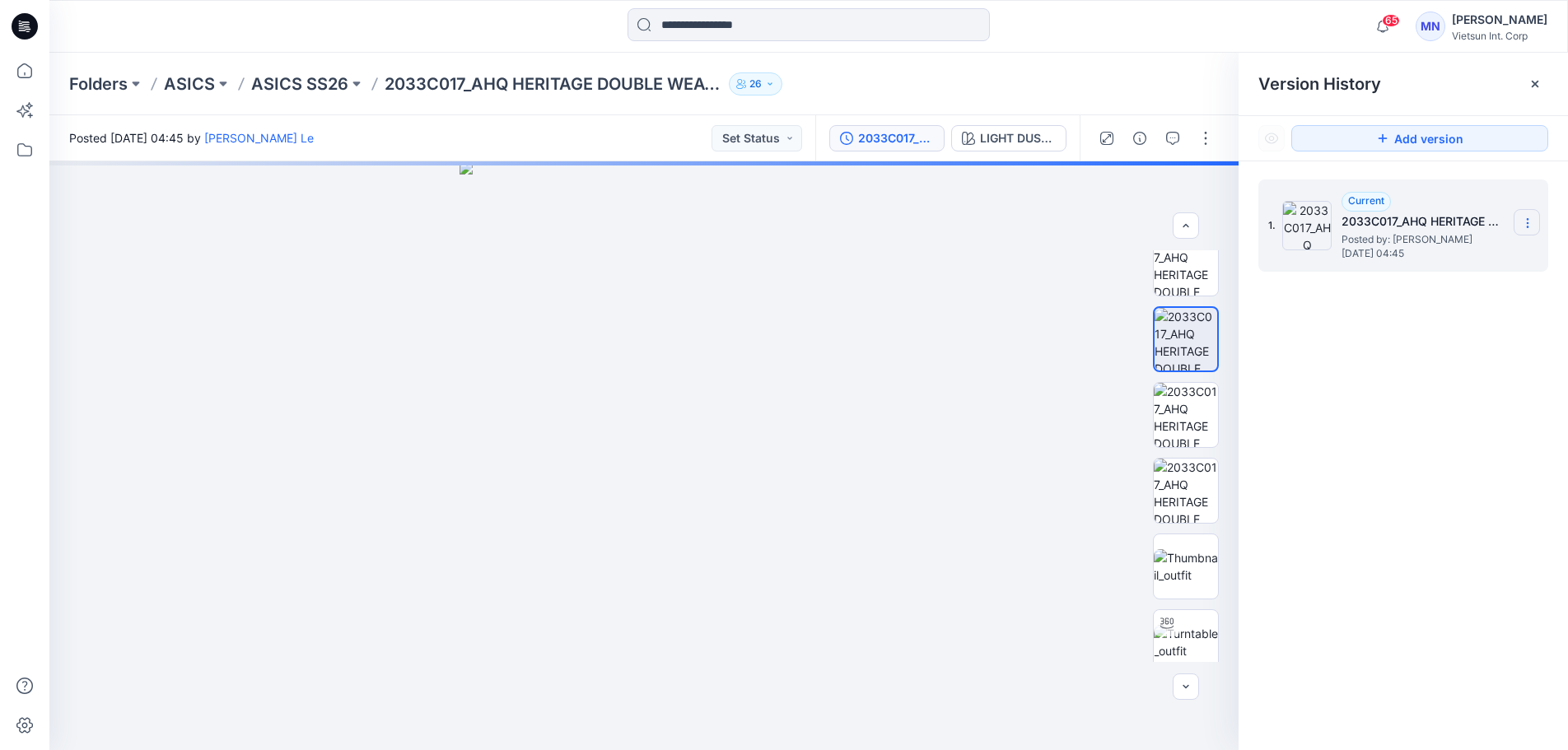
click at [1529, 221] on icon at bounding box center [1527, 223] width 13 height 13
click at [1440, 378] on div "1. Current 2033C017_AHQ HERITAGE DOUBLE WEAVE 7IN SHORT UNISEX WESTERN_SS26_SMS…" at bounding box center [1403, 467] width 330 height 613
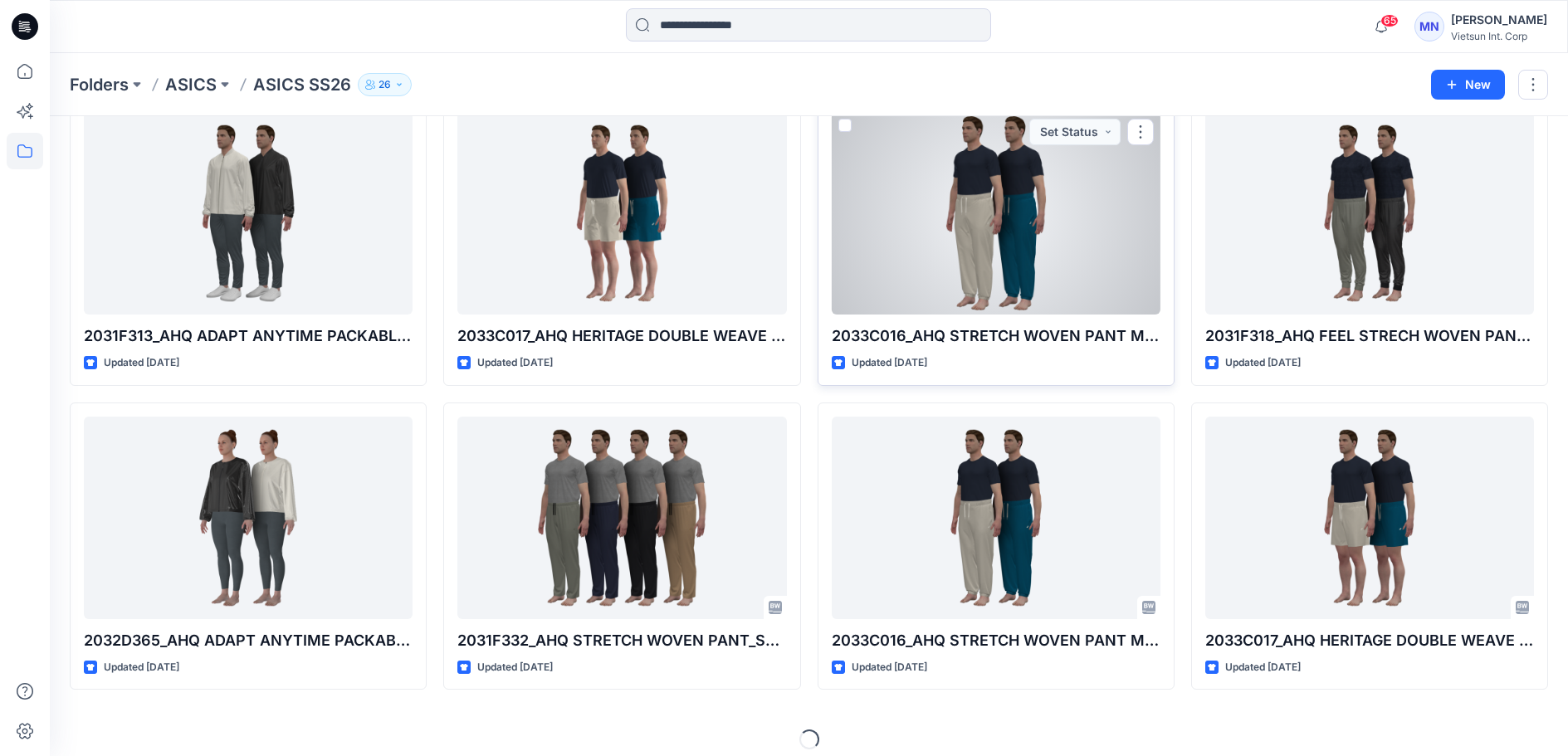
scroll to position [415, 0]
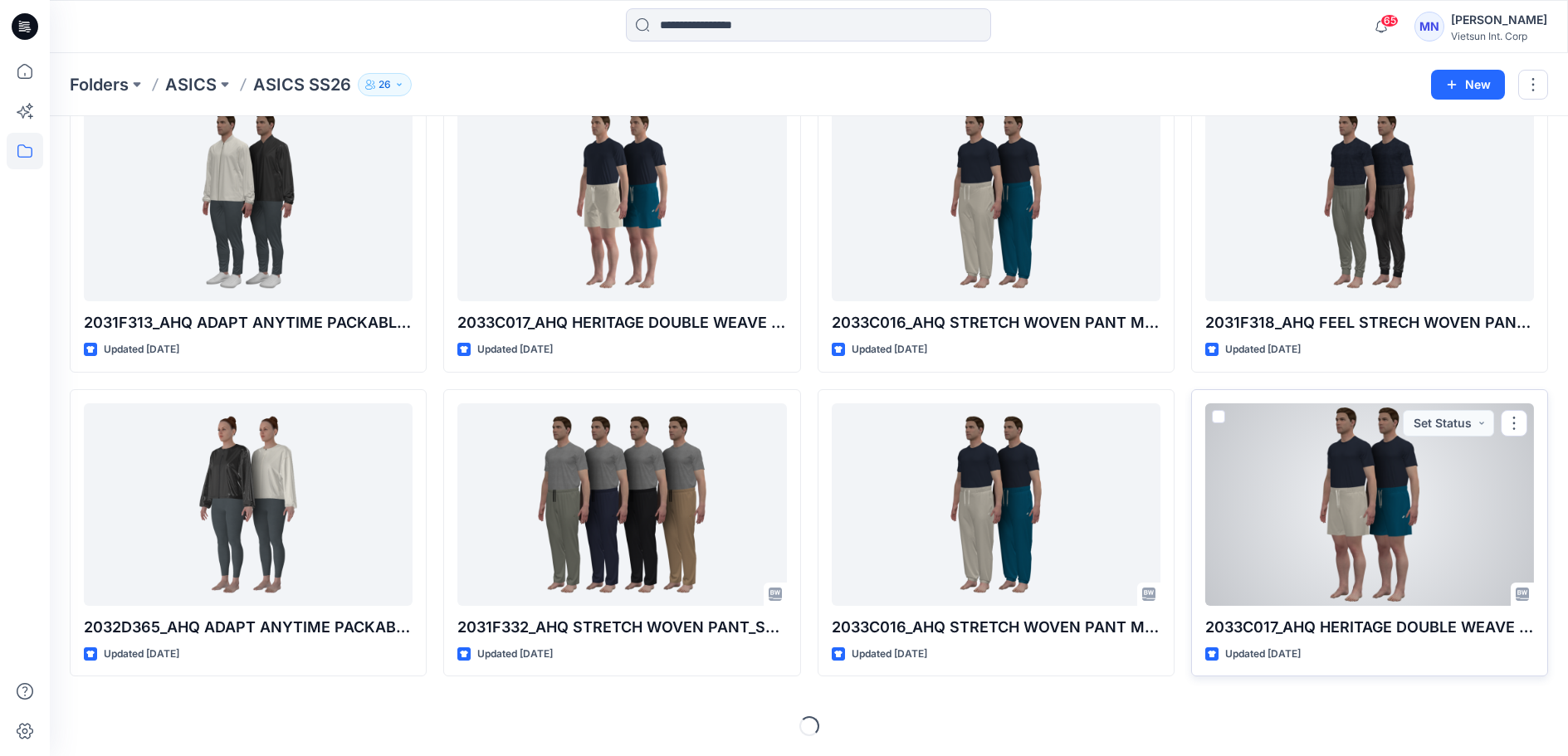
click at [1372, 568] on div at bounding box center [1370, 504] width 329 height 203
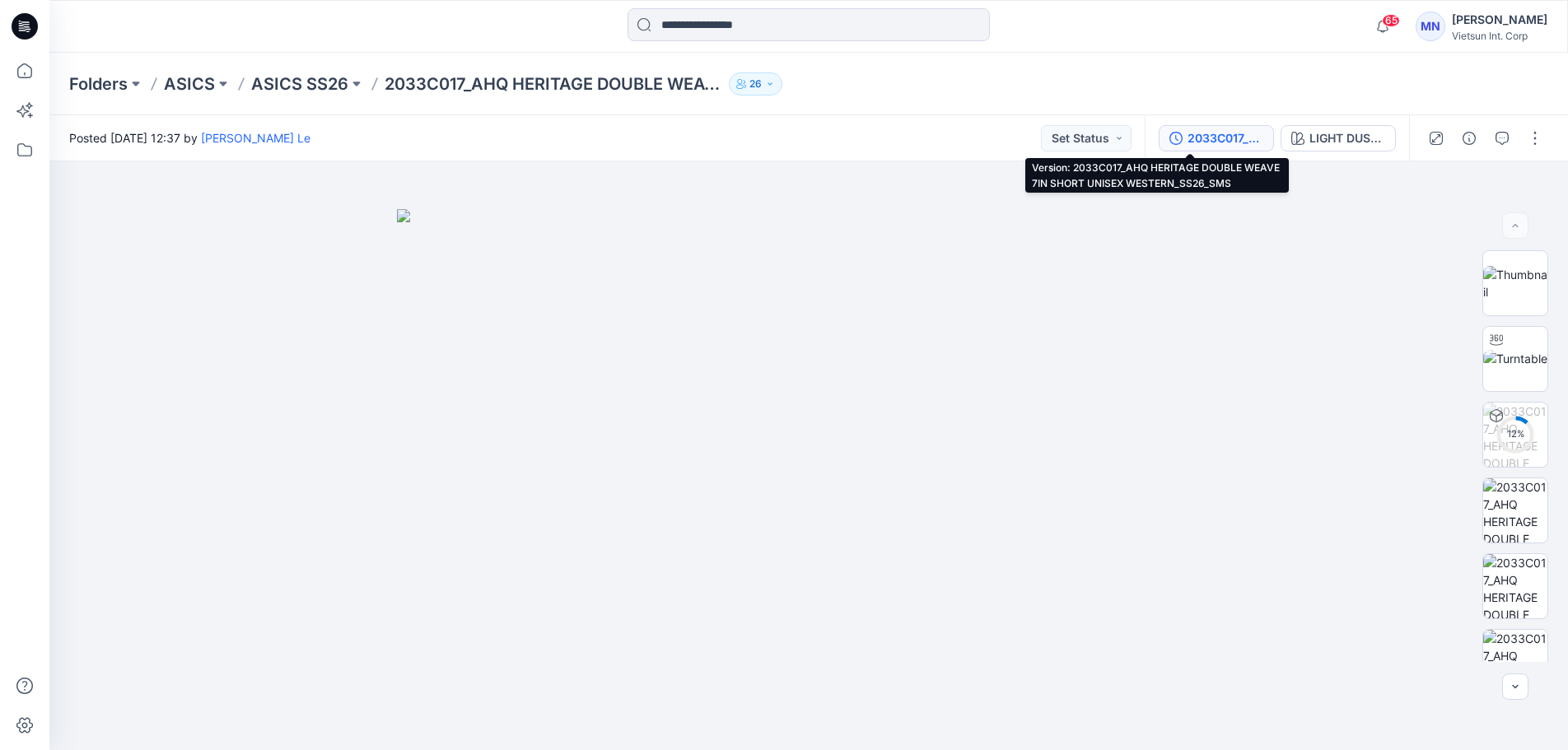
click at [1202, 137] on div "2033C017_AHQ HERITAGE DOUBLE WEAVE 7IN SHORT UNISEX WESTERN_SS26_SMS" at bounding box center [1225, 138] width 75 height 18
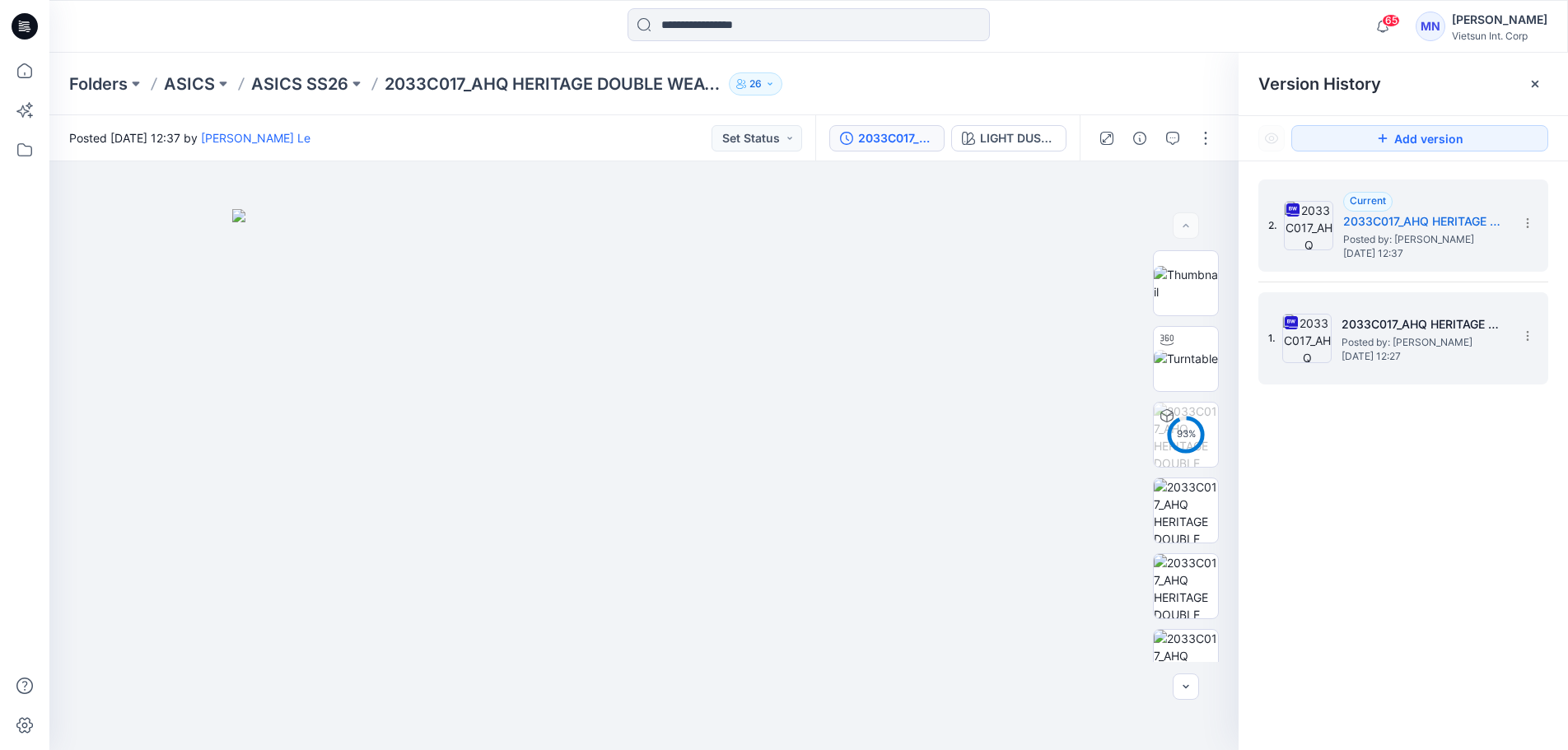
click at [1468, 354] on span "Monday, January 20, 2025 12:27" at bounding box center [1424, 356] width 165 height 12
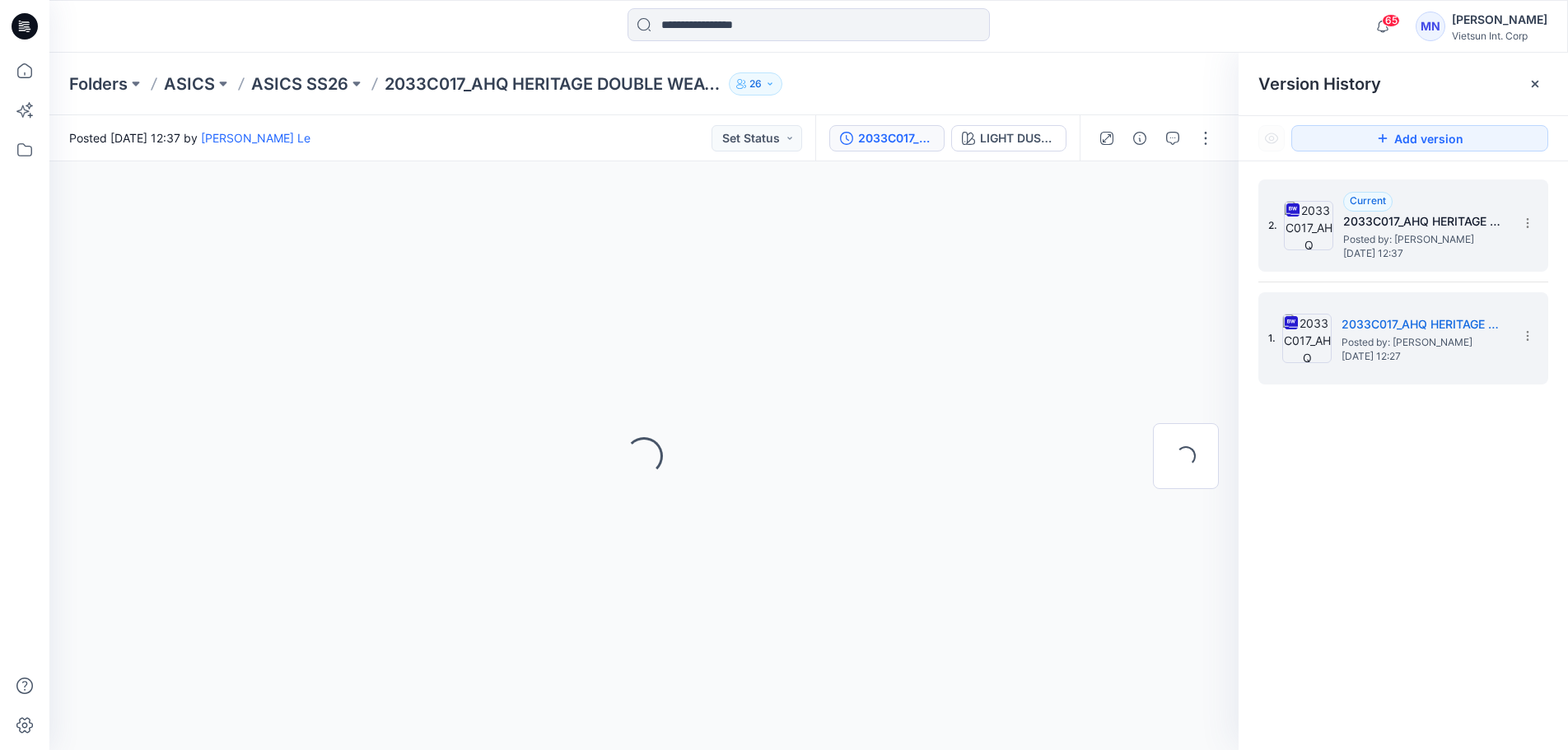
click at [1425, 255] on span "Monday, January 20, 2025 12:37" at bounding box center [1425, 254] width 165 height 12
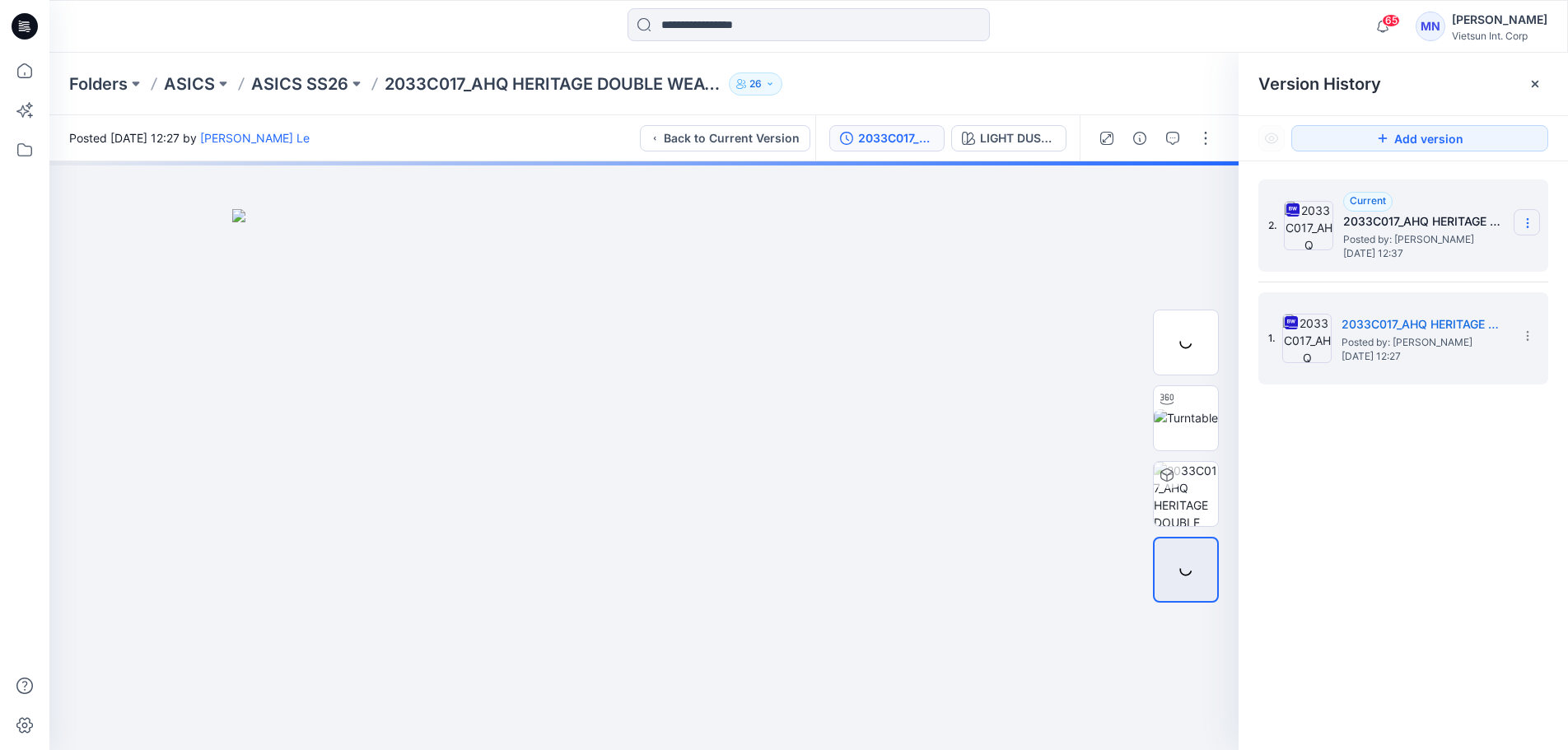
click at [1525, 226] on icon at bounding box center [1527, 223] width 13 height 13
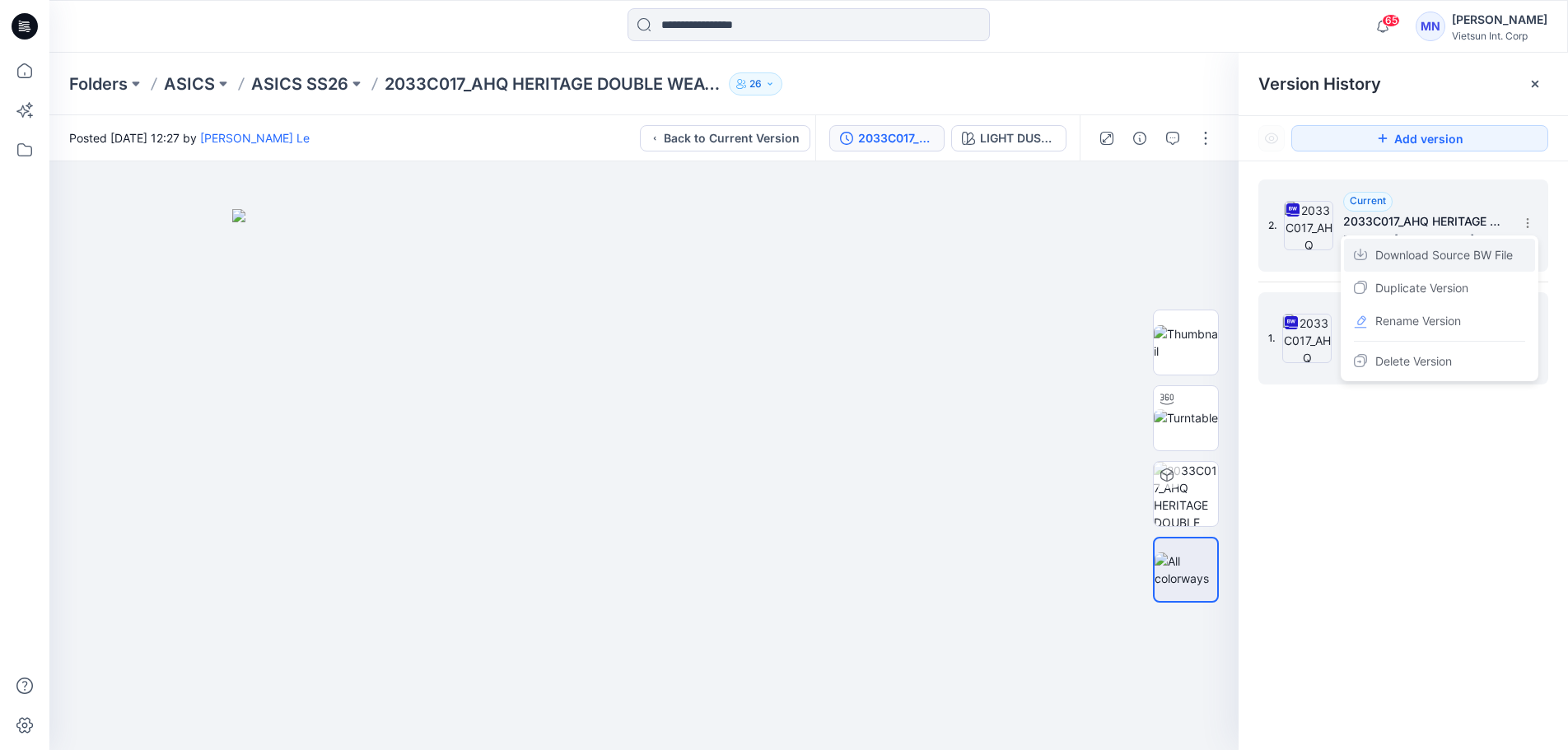
click at [1444, 265] on span "Download Source BW File" at bounding box center [1443, 255] width 137 height 20
